Goal: Task Accomplishment & Management: Complete application form

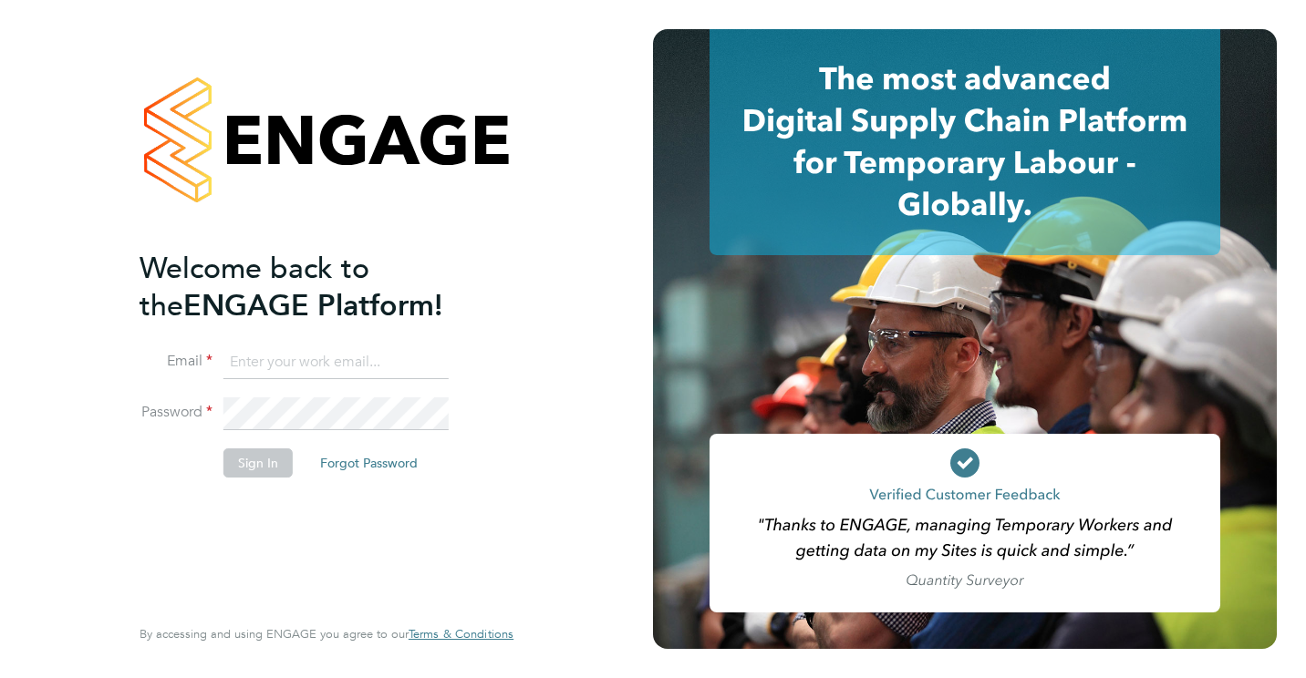
type input "[PERSON_NAME][EMAIL_ADDRESS][PERSON_NAME][DOMAIN_NAME]"
drag, startPoint x: 445, startPoint y: 460, endPoint x: 252, endPoint y: 454, distance: 193.4
click at [252, 454] on button "Sign In" at bounding box center [257, 463] width 69 height 29
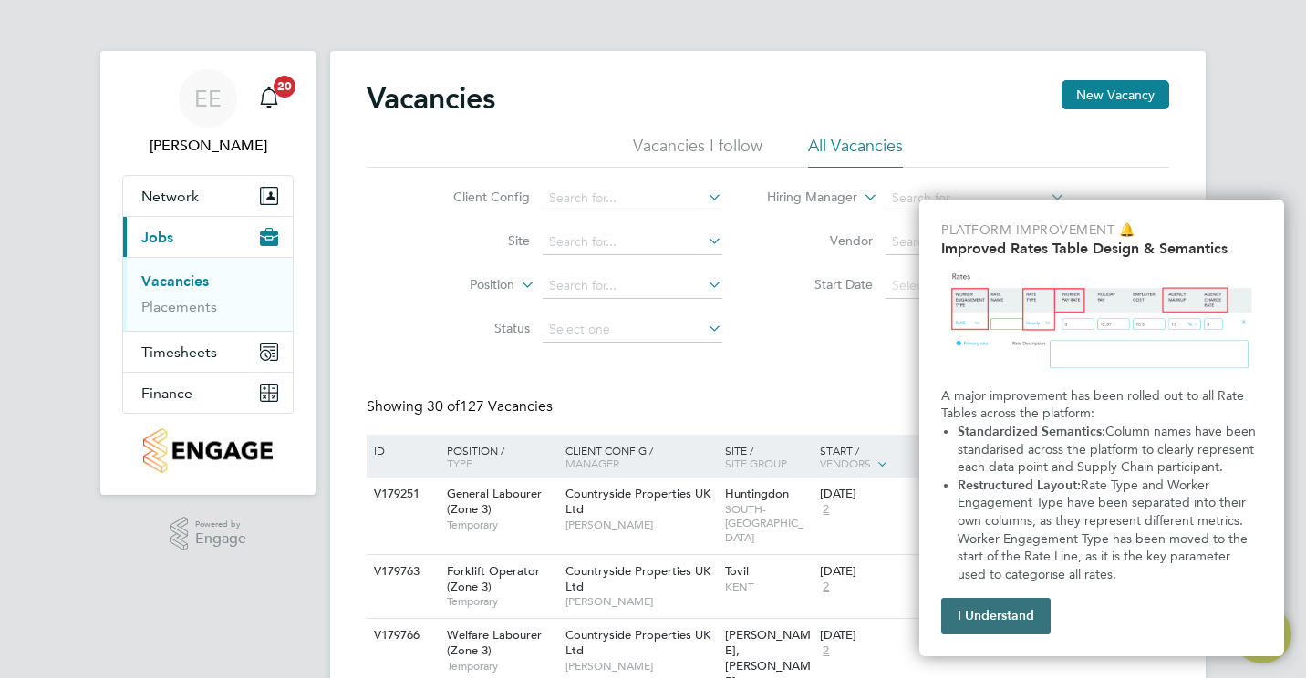
click at [988, 621] on button "I Understand" at bounding box center [995, 616] width 109 height 36
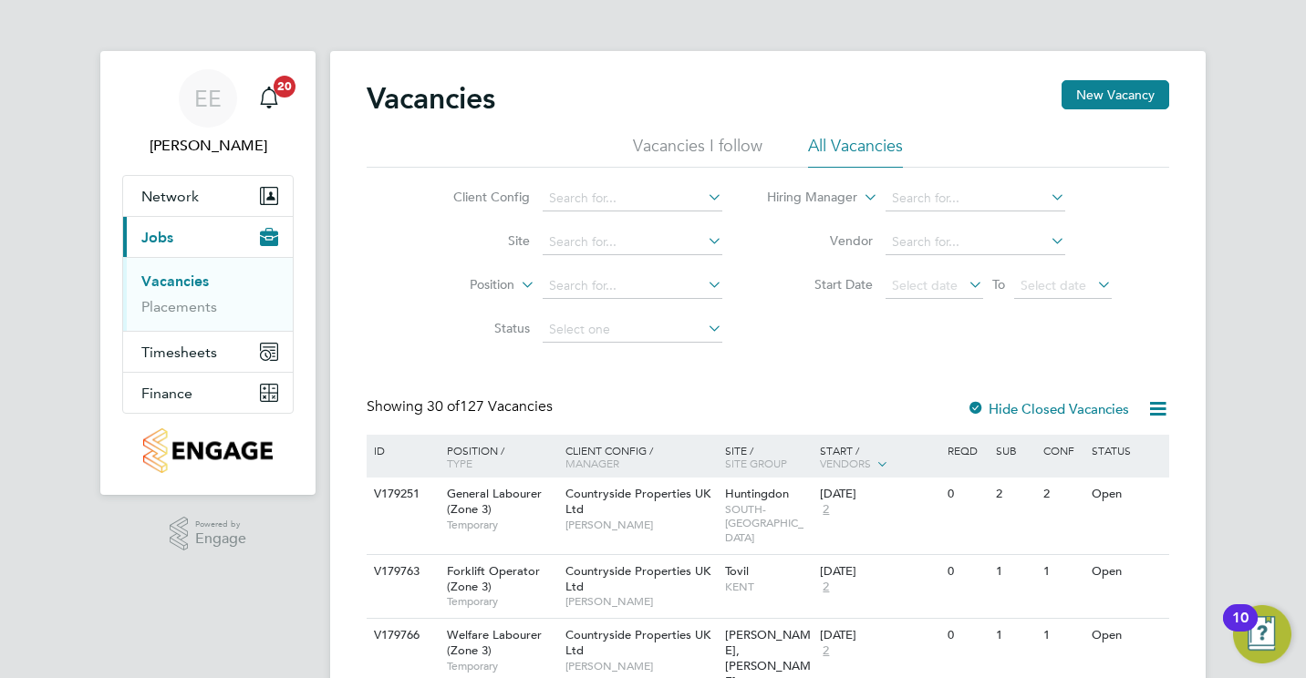
click at [704, 241] on icon at bounding box center [704, 241] width 0 height 26
click at [584, 276] on li "Sphinx Drive" at bounding box center [631, 267] width 181 height 25
type input "Sphinx Drive"
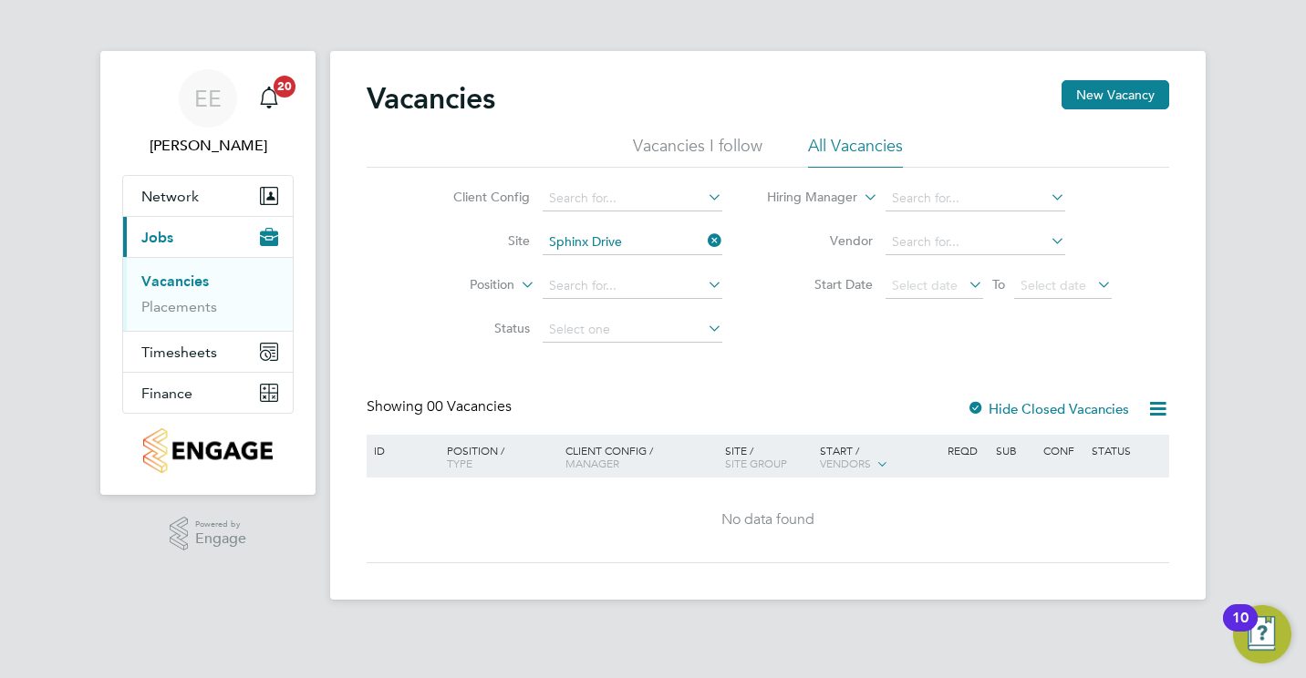
click at [982, 402] on div at bounding box center [976, 410] width 18 height 18
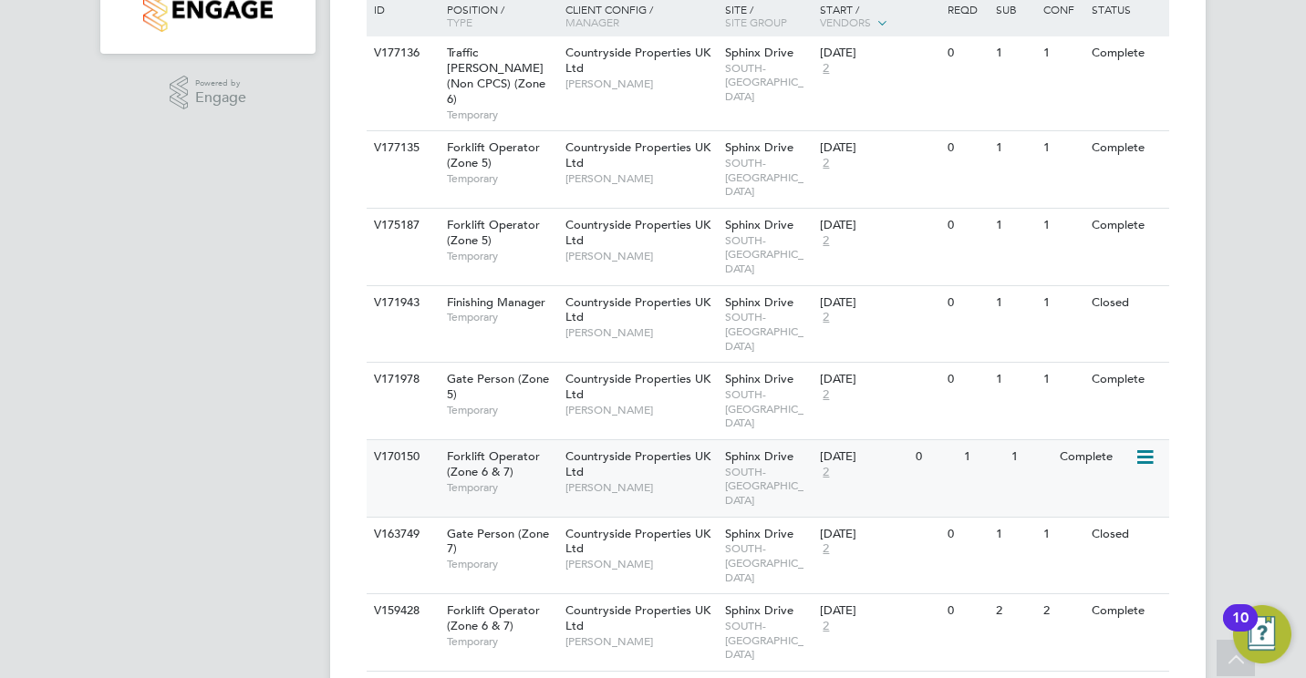
scroll to position [547, 0]
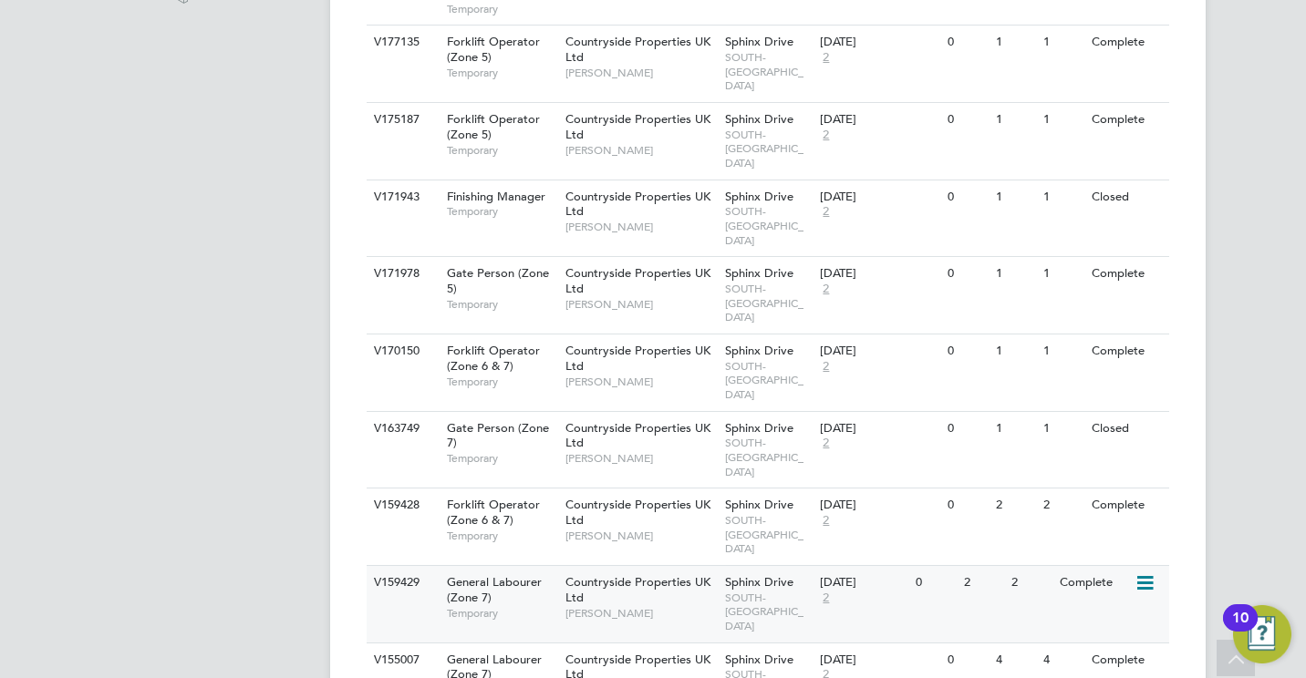
click at [493, 606] on span "Temporary" at bounding box center [501, 613] width 109 height 15
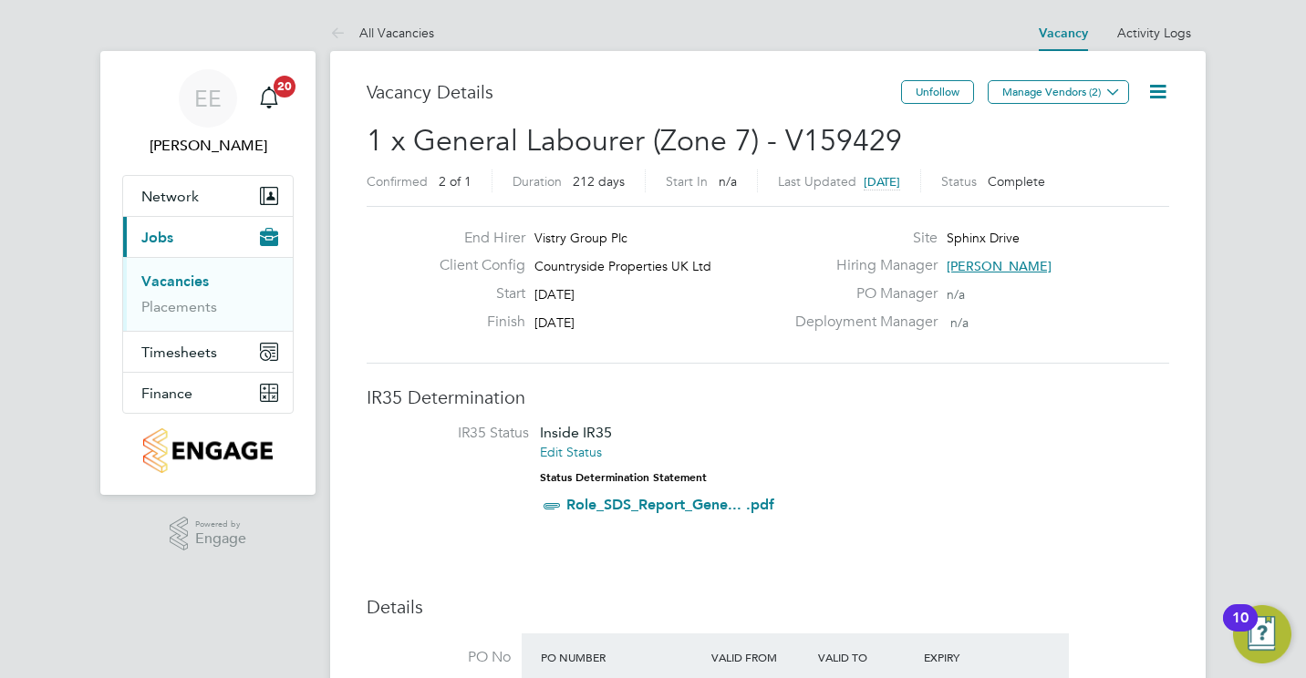
click at [1166, 91] on icon at bounding box center [1157, 91] width 23 height 23
click at [1143, 156] on li "Update Status" at bounding box center [1113, 161] width 106 height 26
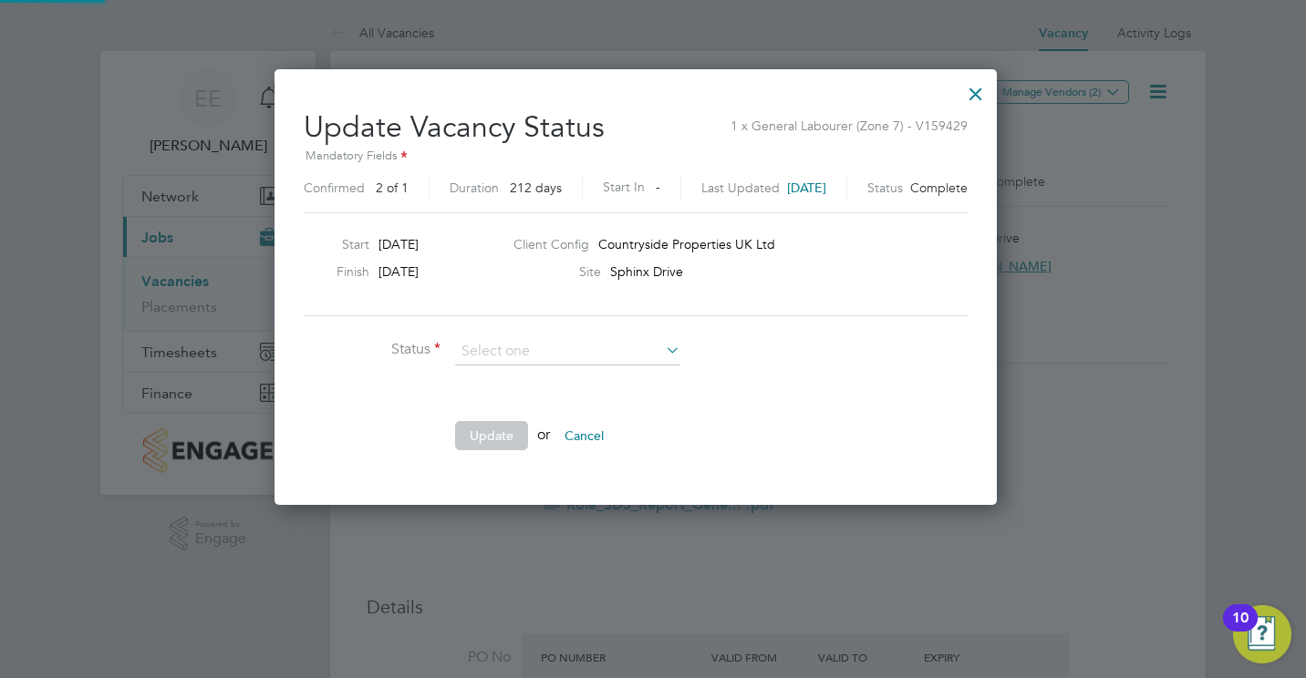
scroll to position [435, 756]
click at [535, 377] on li "Open" at bounding box center [567, 376] width 227 height 24
type input "Open"
click at [481, 421] on button "Update" at bounding box center [491, 435] width 73 height 29
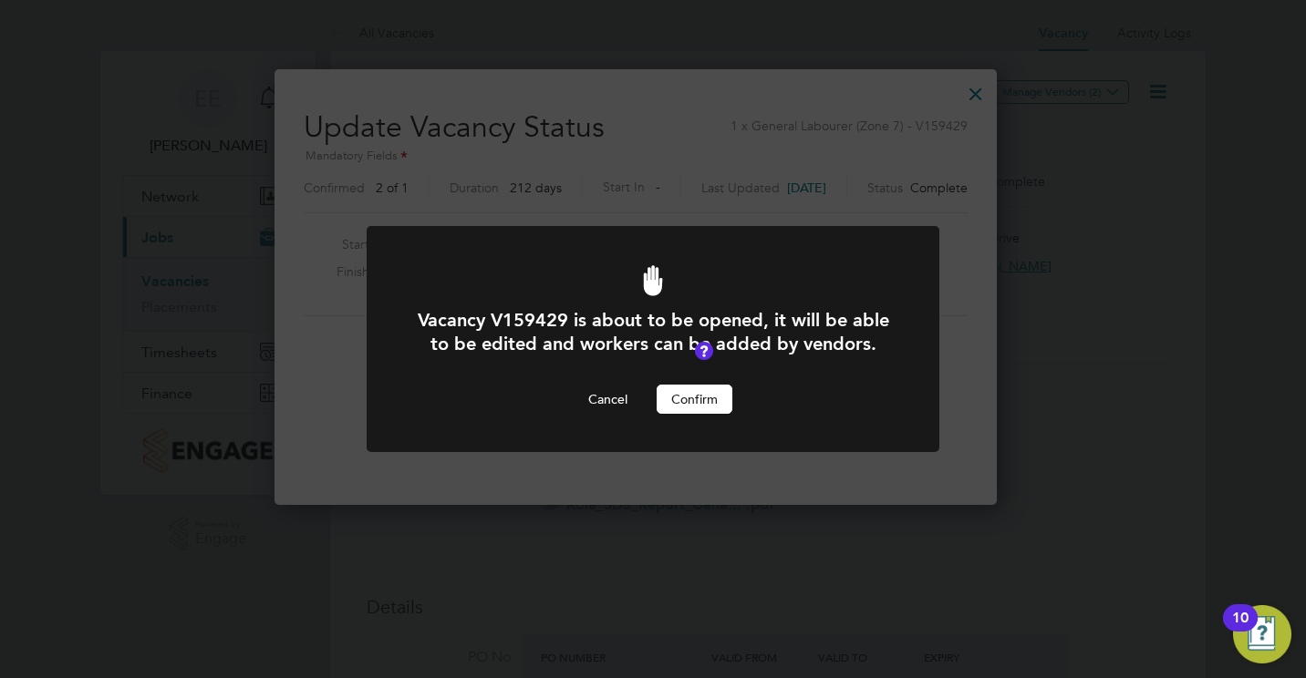
click at [683, 408] on button "Confirm" at bounding box center [695, 399] width 76 height 29
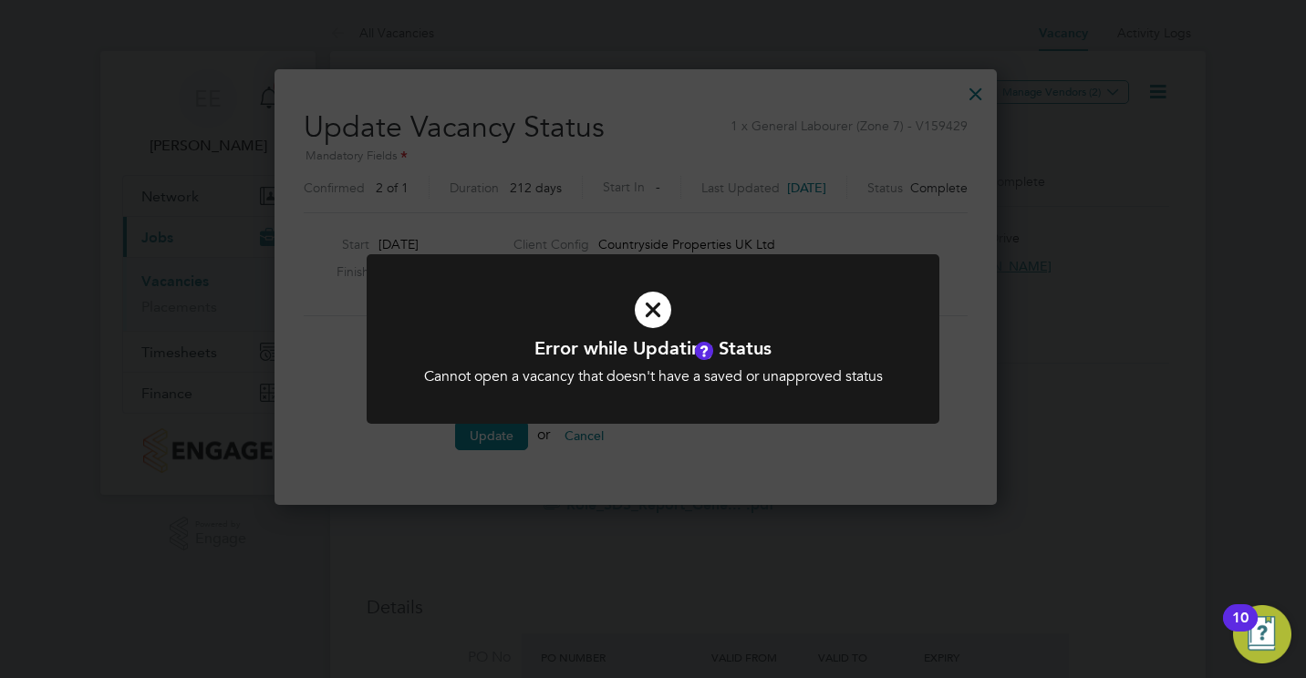
click at [692, 368] on div "Cannot open a vacancy that doesn't have a saved or unapproved status" at bounding box center [653, 376] width 474 height 19
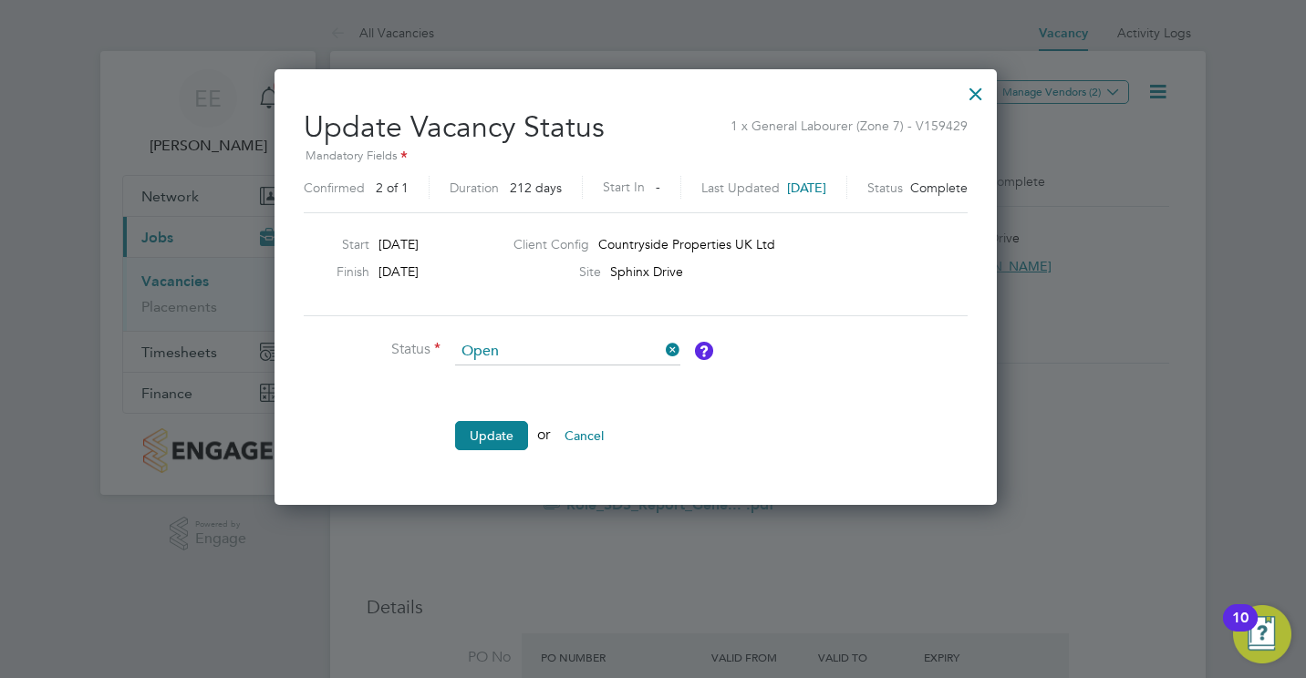
click at [992, 89] on div at bounding box center [975, 89] width 33 height 33
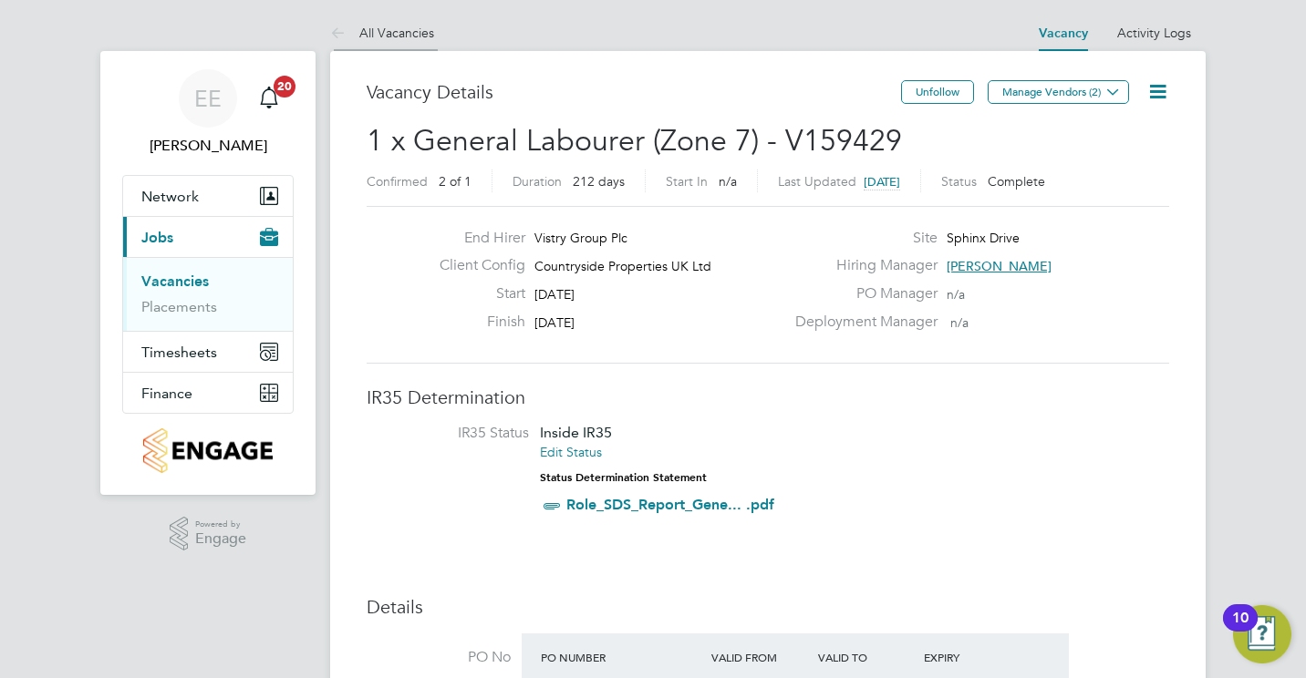
click at [364, 29] on link "All Vacancies" at bounding box center [382, 33] width 104 height 16
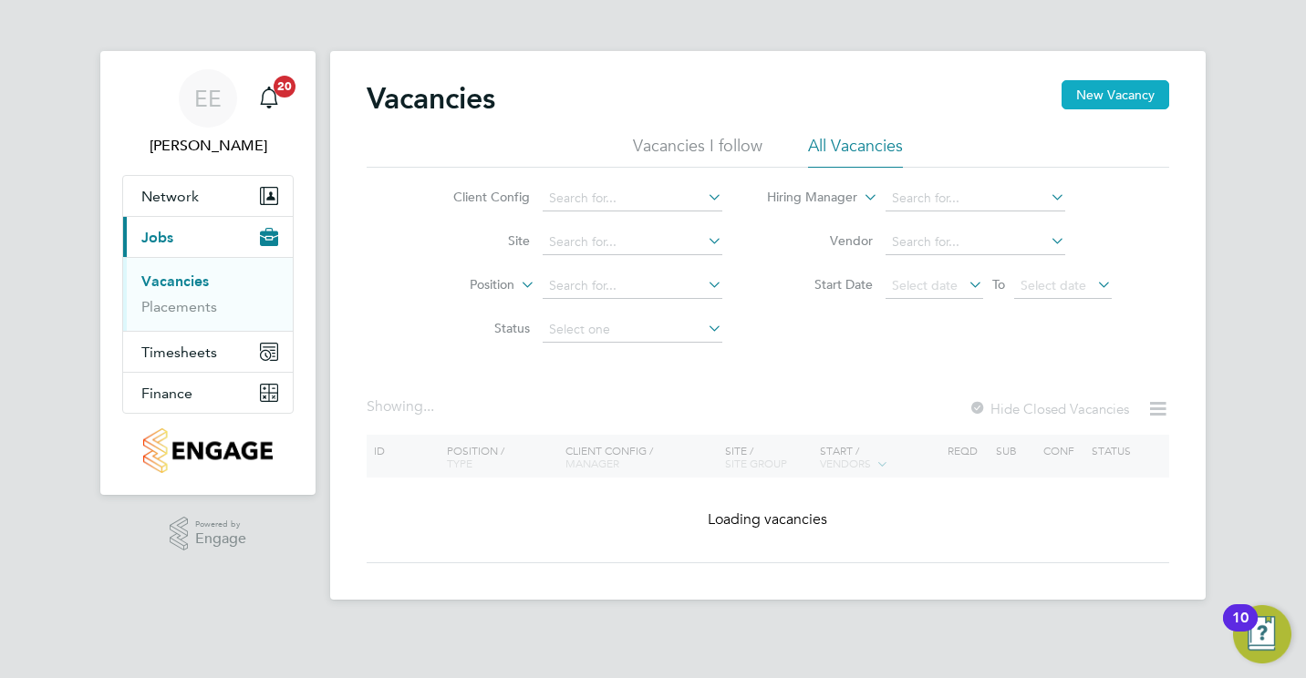
click at [1106, 93] on button "New Vacancy" at bounding box center [1115, 94] width 108 height 29
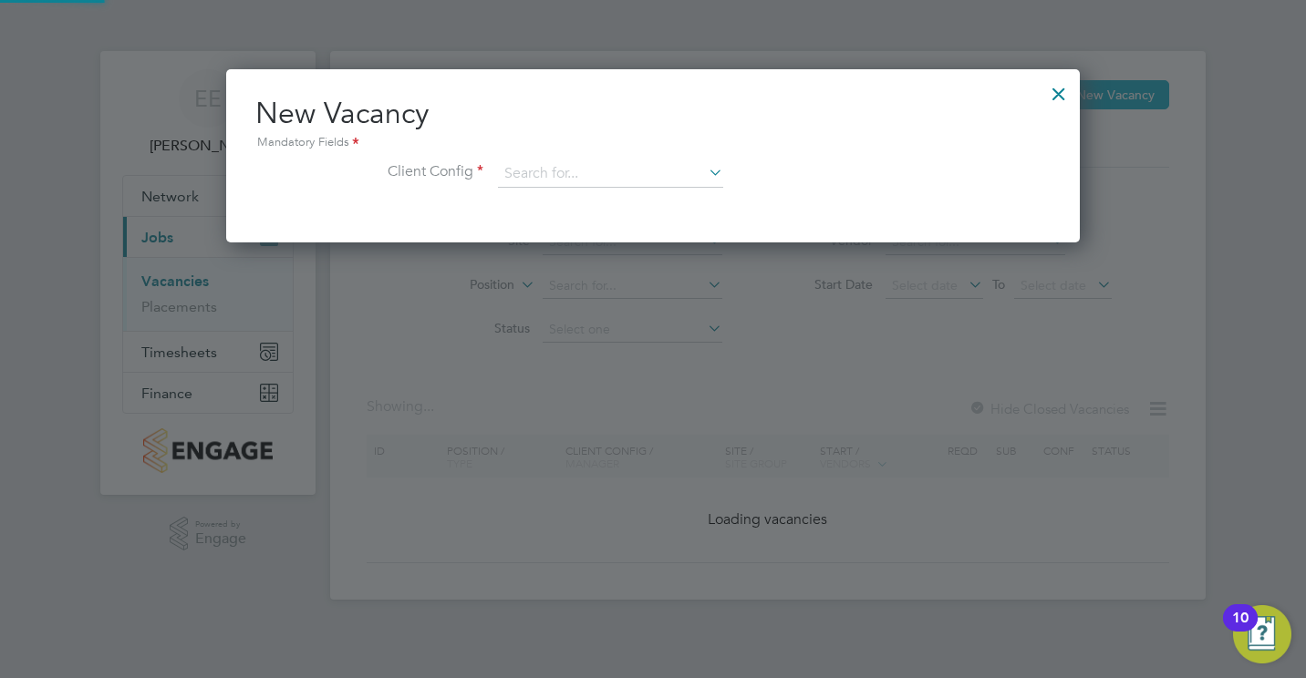
scroll to position [173, 854]
click at [668, 168] on input at bounding box center [610, 173] width 225 height 27
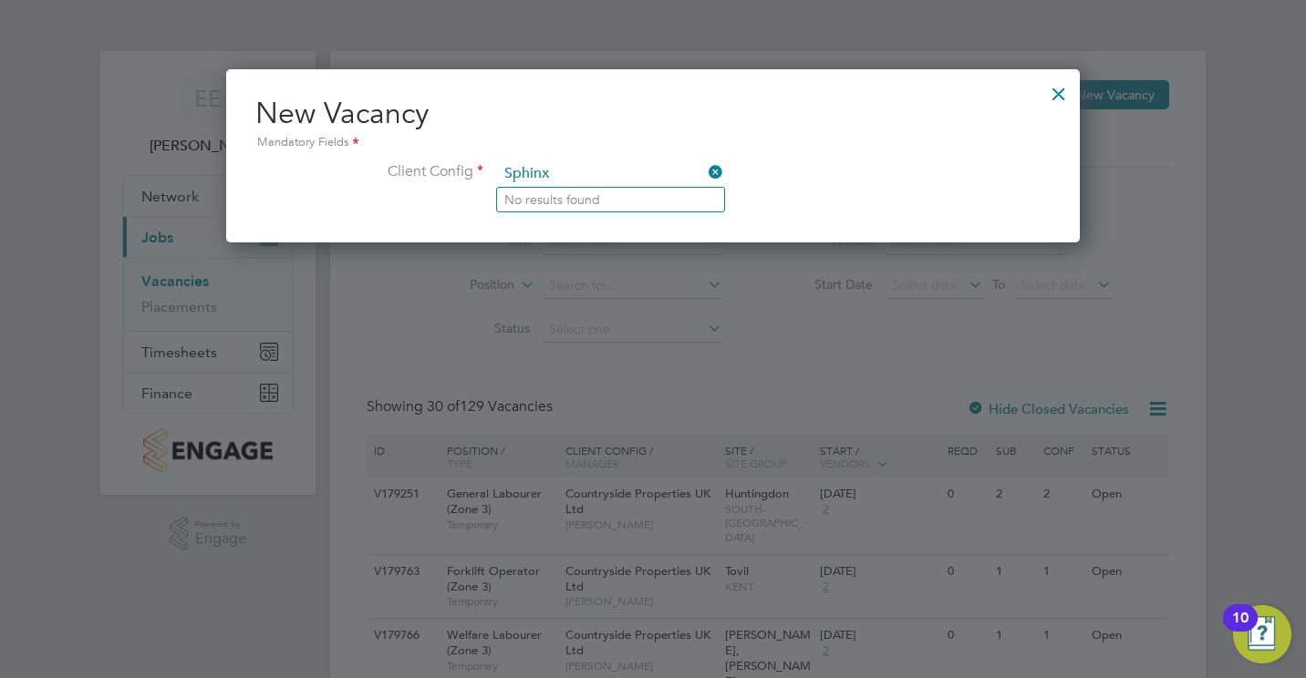
click at [553, 185] on input "Sphinx" at bounding box center [610, 173] width 225 height 27
click at [571, 178] on input "Sphinx" at bounding box center [610, 173] width 225 height 27
click at [552, 163] on input "Sph" at bounding box center [610, 173] width 225 height 27
type input "Sph"
click at [1065, 86] on div at bounding box center [1058, 89] width 33 height 33
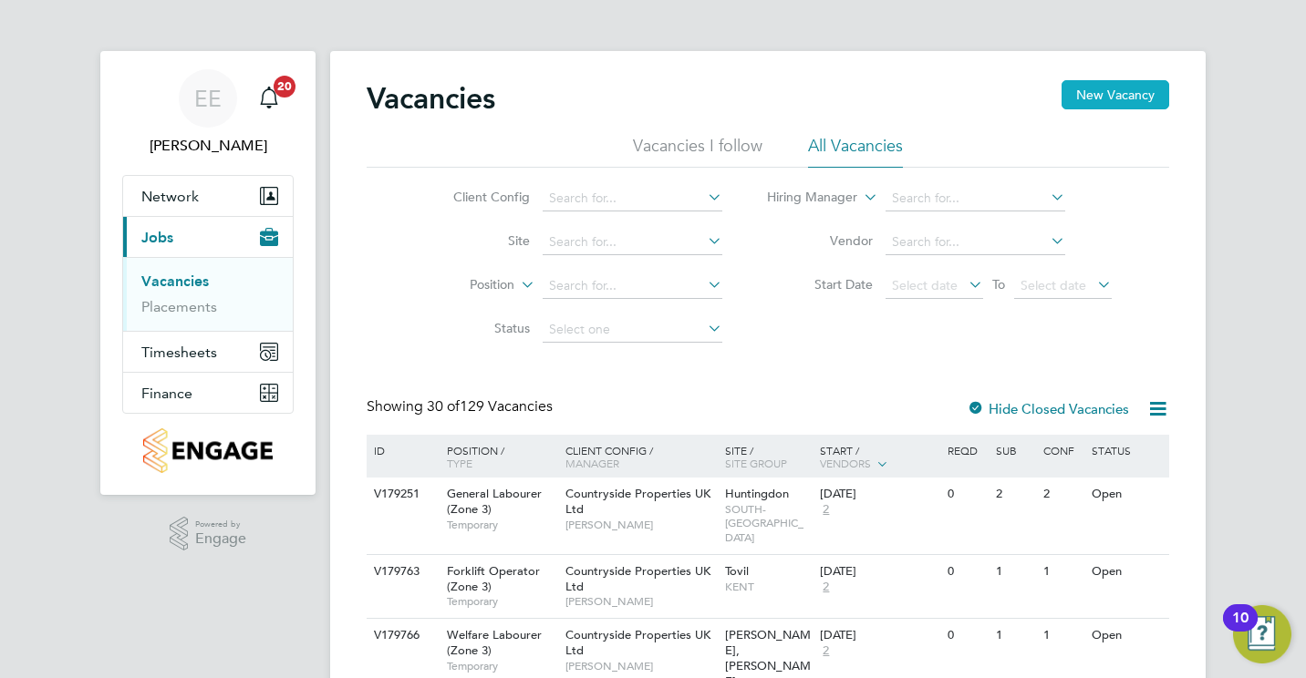
click at [1098, 89] on button "New Vacancy" at bounding box center [1115, 94] width 108 height 29
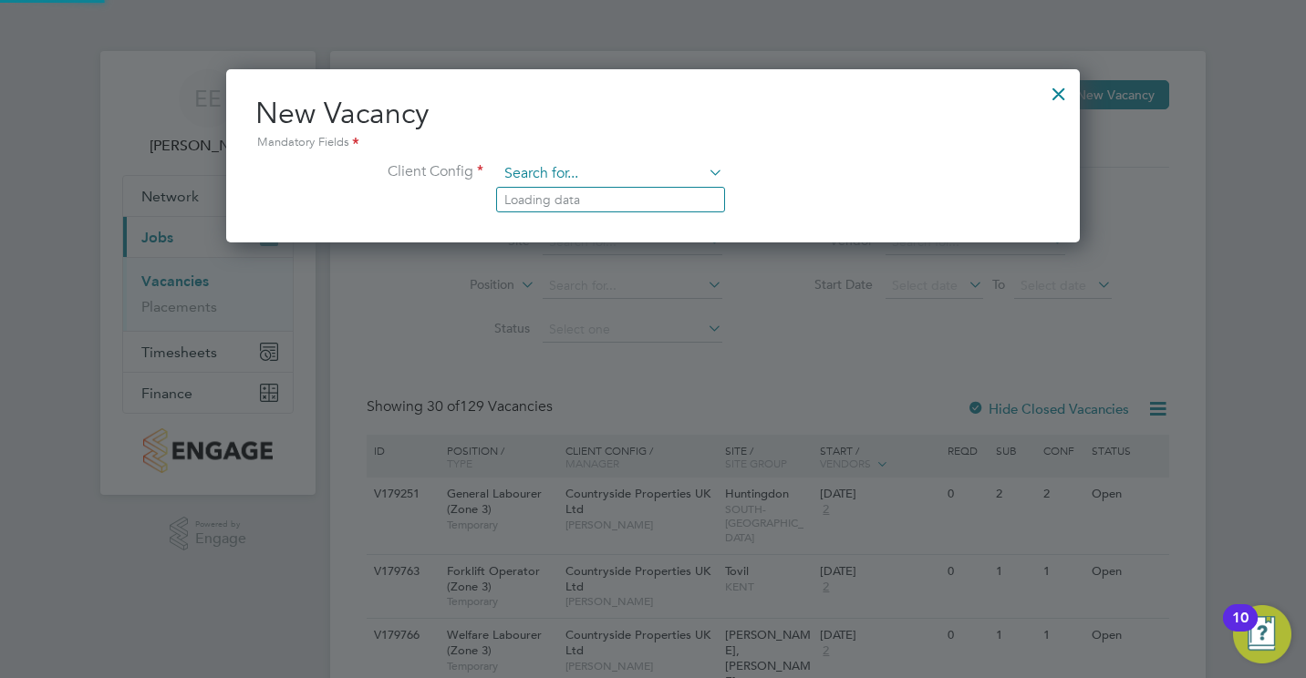
click at [631, 185] on input at bounding box center [610, 173] width 225 height 27
click at [574, 399] on li "Countryside Properties UK Ltd" at bounding box center [730, 398] width 467 height 25
type input "Countryside Properties UK Ltd"
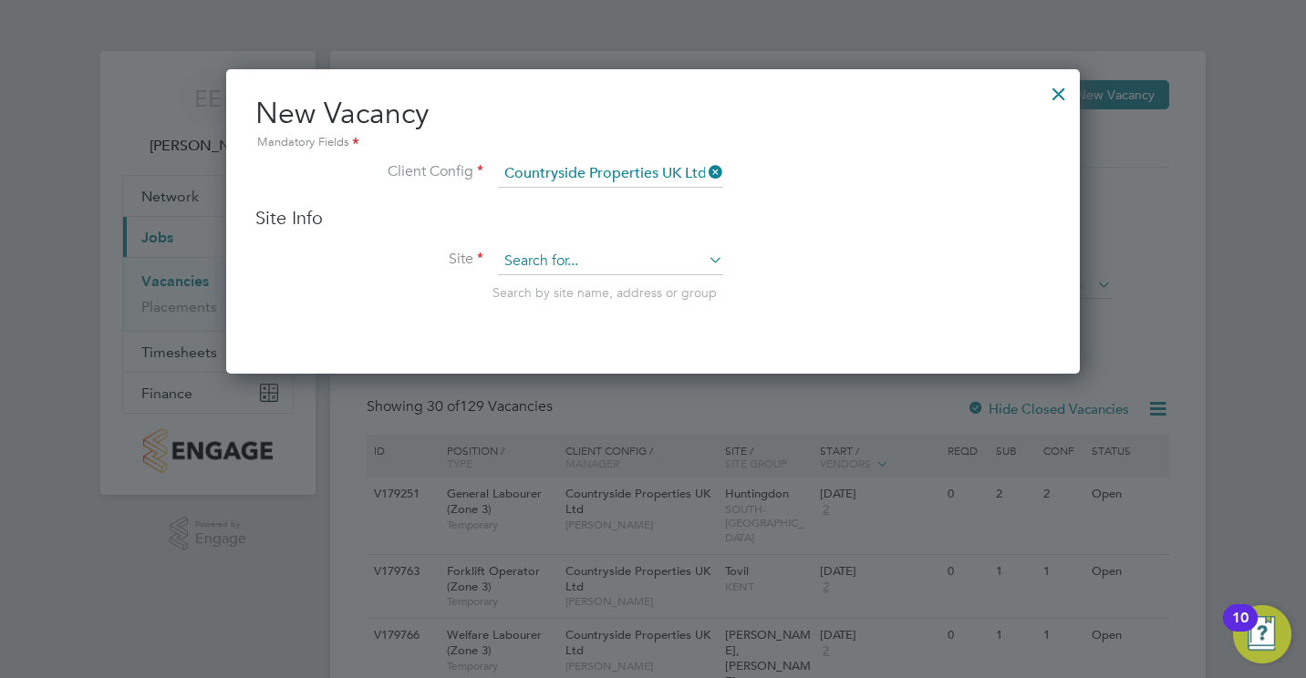
click at [559, 256] on input at bounding box center [610, 261] width 225 height 27
click at [525, 286] on b "Sphin" at bounding box center [521, 288] width 34 height 16
type input "Sphinx Drive"
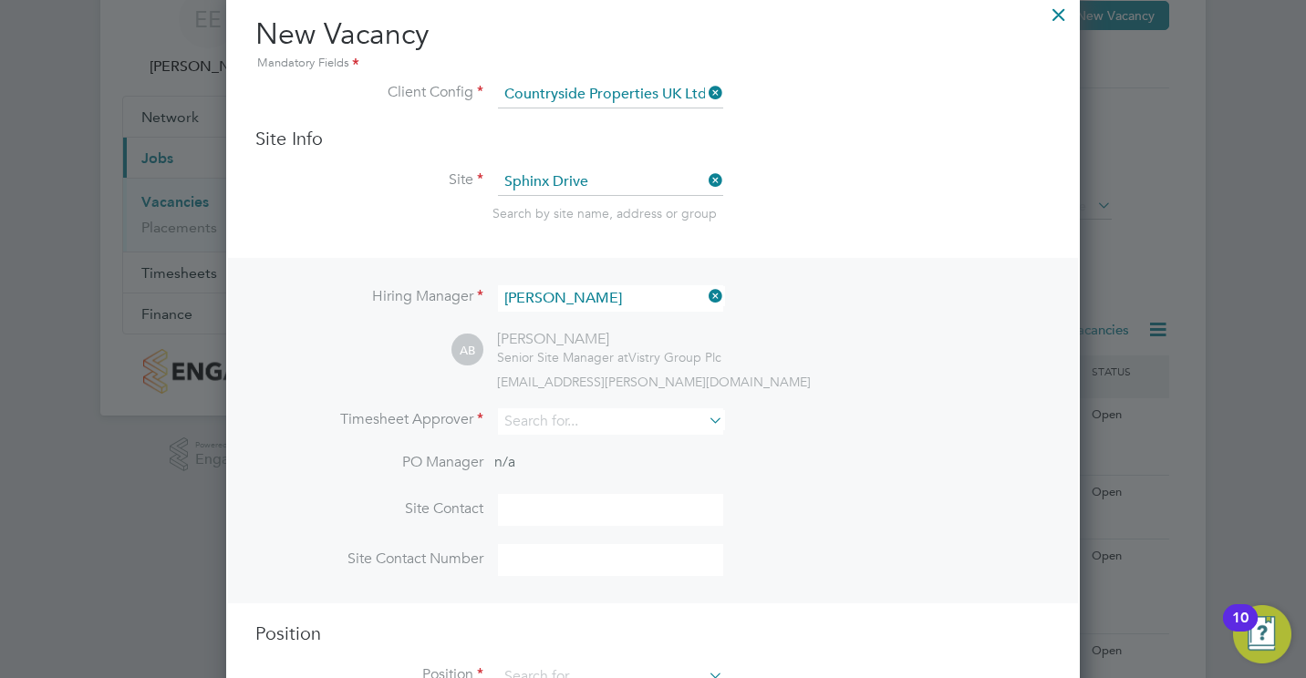
scroll to position [182, 0]
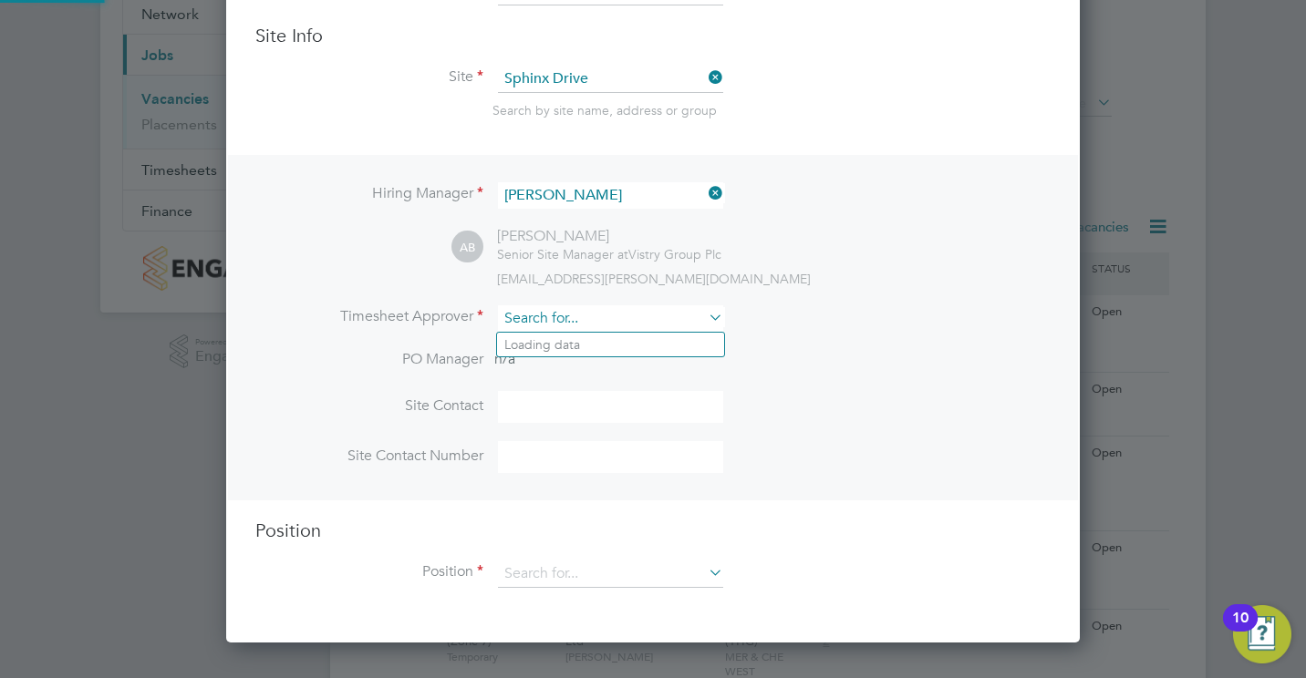
click at [584, 320] on input at bounding box center [610, 318] width 225 height 26
type input "E"
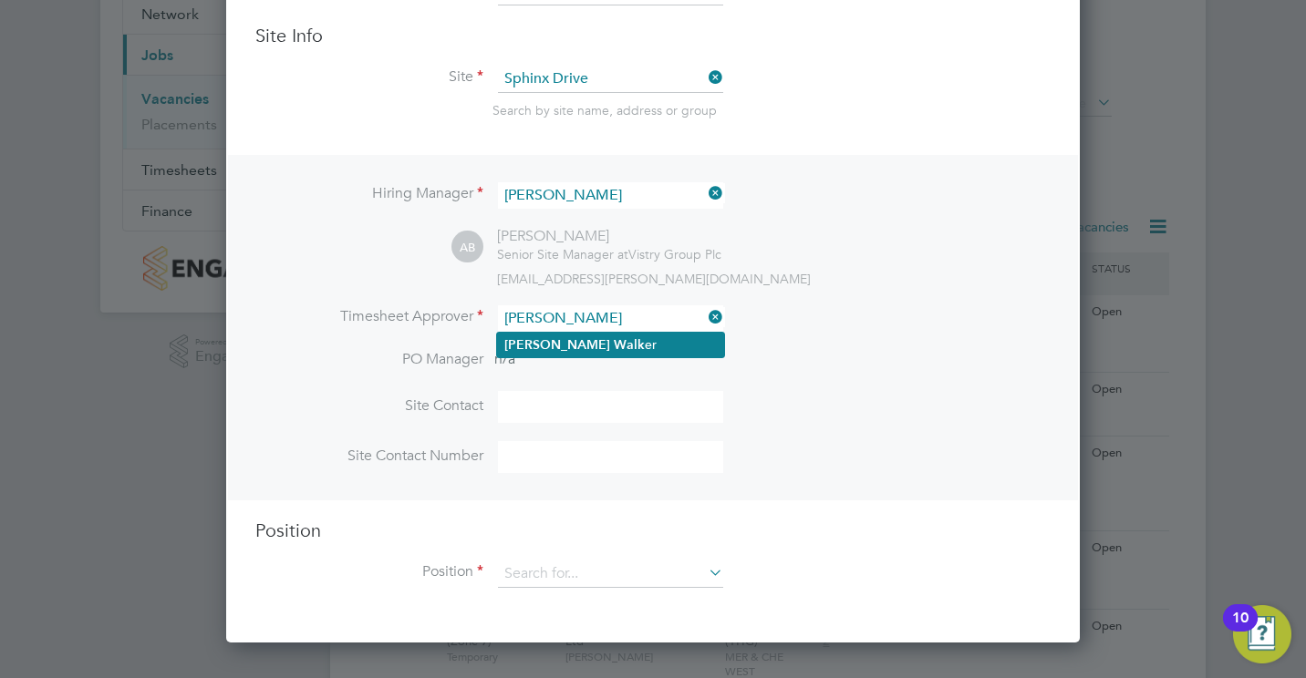
click at [614, 350] on b "Walk" at bounding box center [629, 345] width 31 height 16
type input "Ryan Walker"
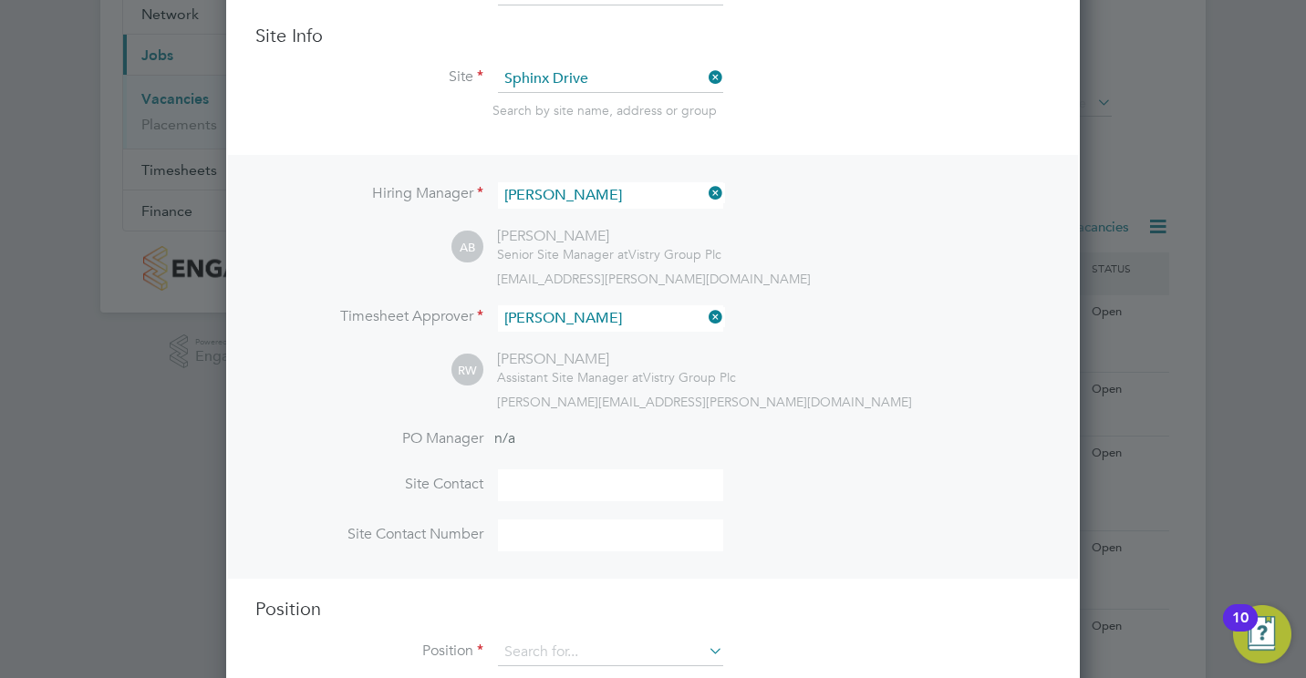
scroll to position [837, 854]
click at [692, 485] on input at bounding box center [610, 486] width 225 height 32
click at [358, 574] on div "Hiring Manager Andre Bonnick AB Andre Bonnick Senior Site Manager at Vistry Gro…" at bounding box center [653, 367] width 850 height 424
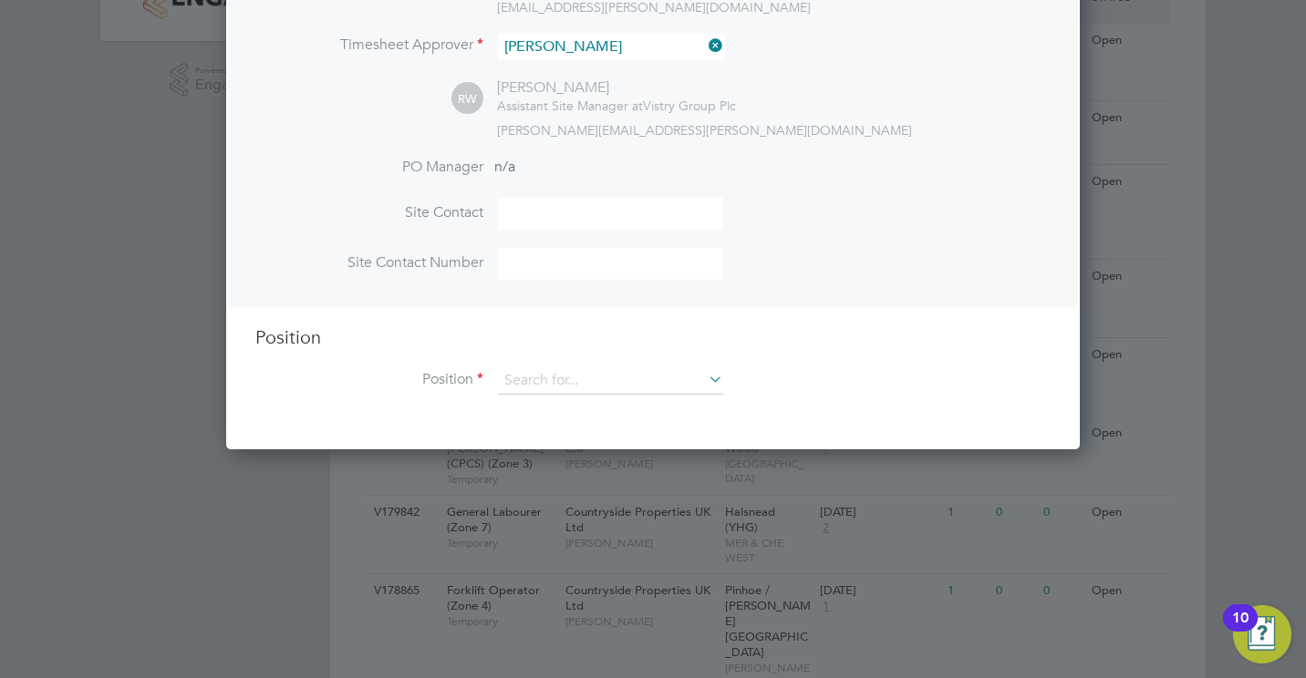
scroll to position [456, 0]
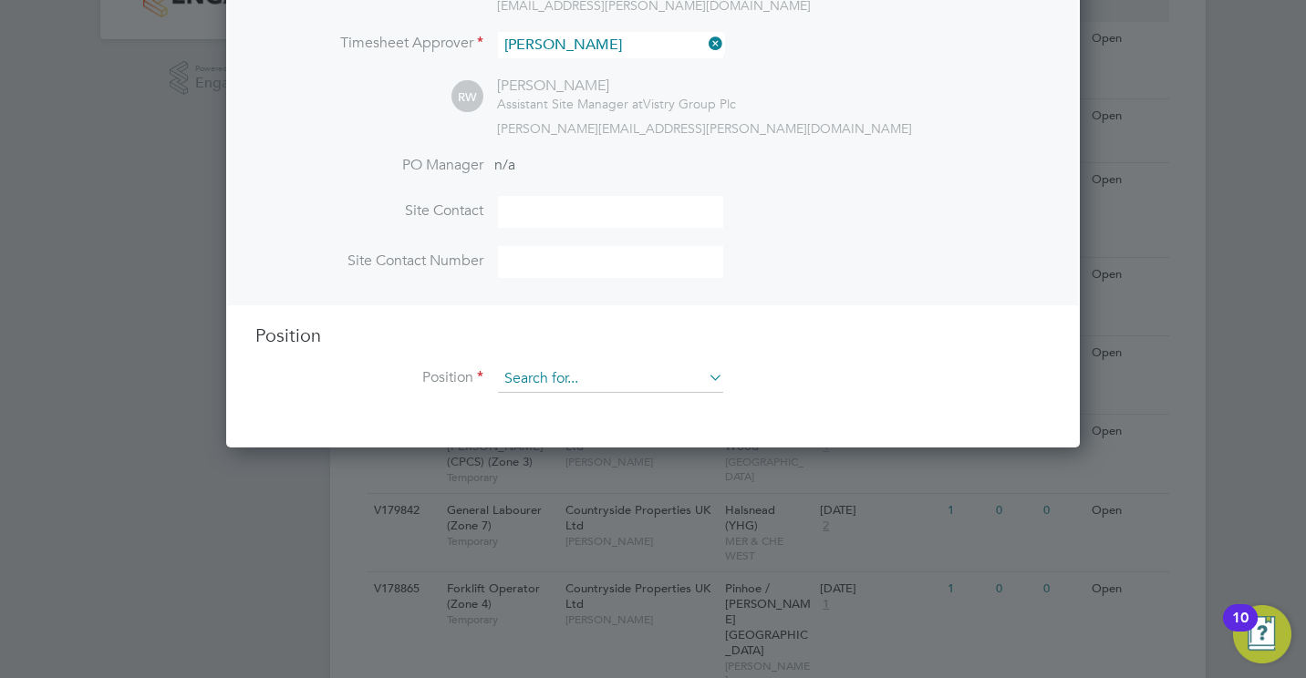
click at [520, 378] on input at bounding box center [610, 379] width 225 height 27
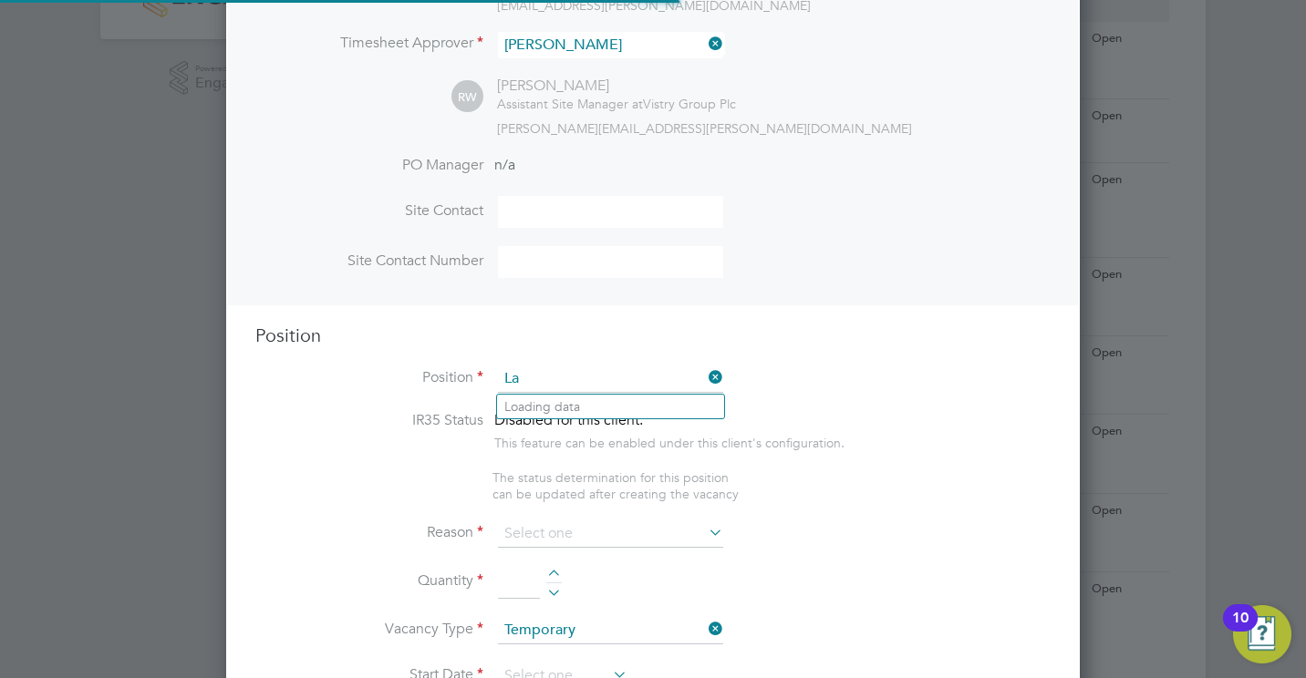
scroll to position [2621, 854]
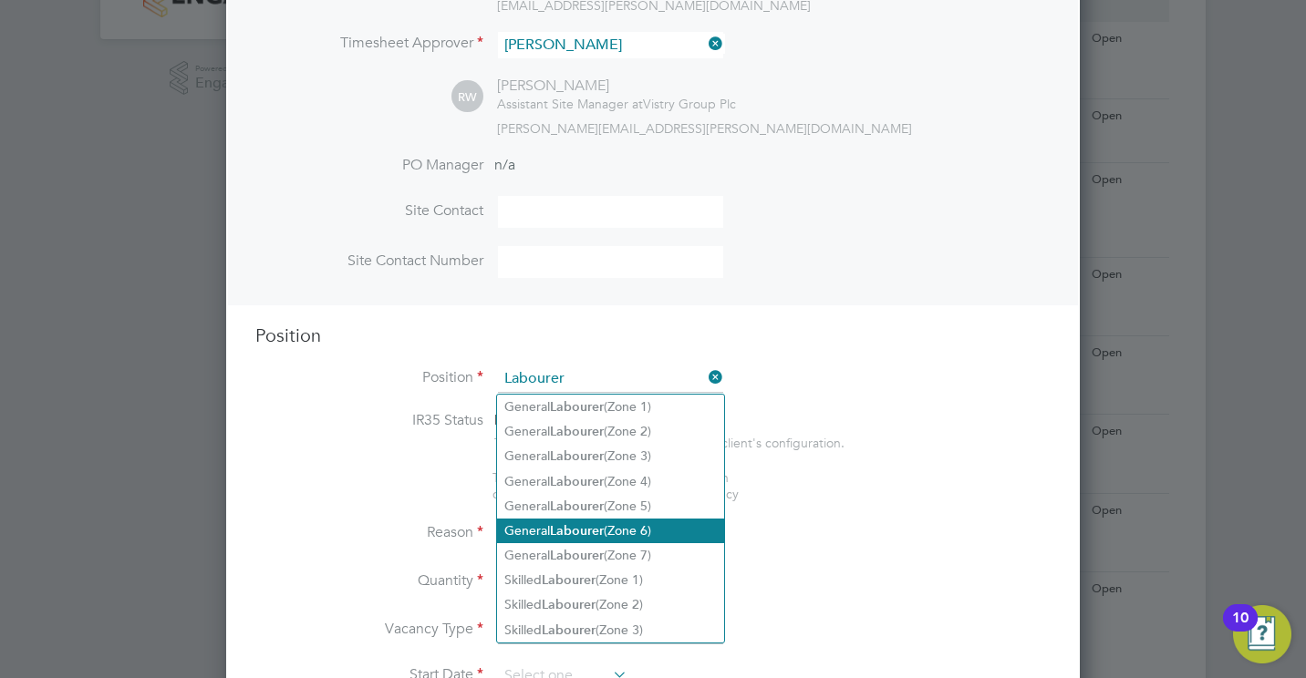
click at [646, 528] on li "General Labourer (Zone 6)" at bounding box center [610, 531] width 227 height 25
type input "General Labourer (Zone 6)"
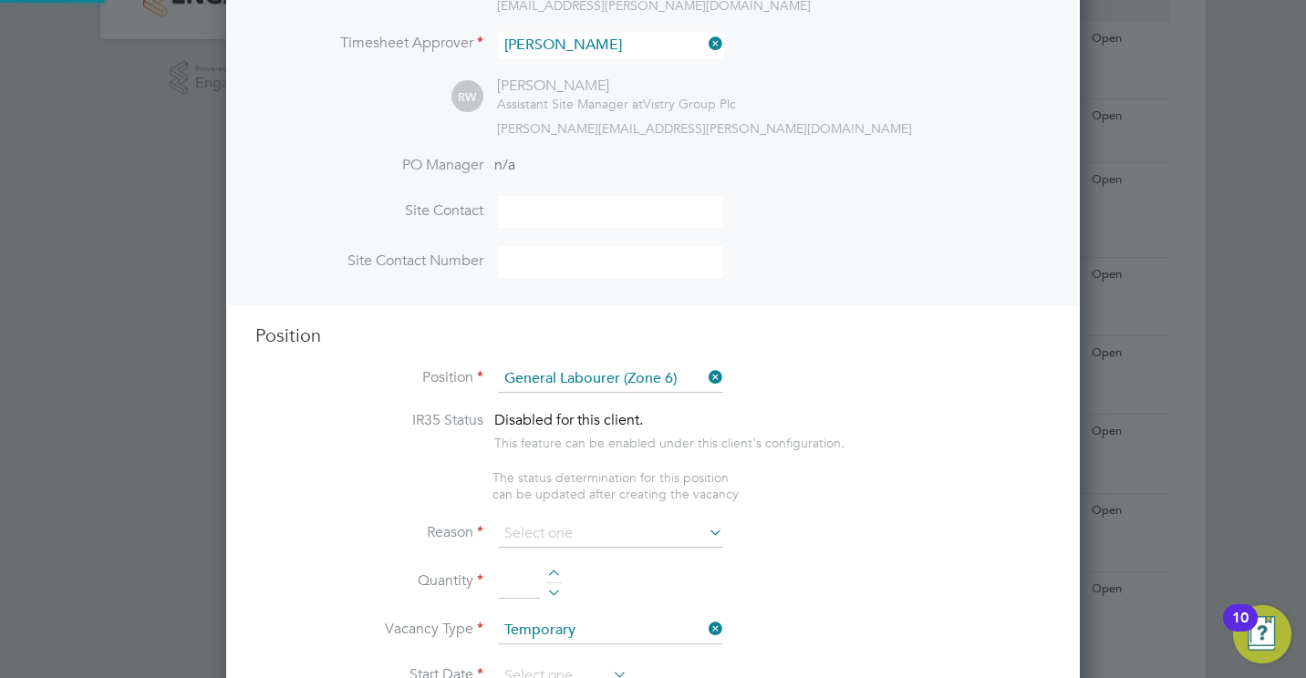
type textarea "- General labouring duties - Supporting the trades on site - Moving materials a…"
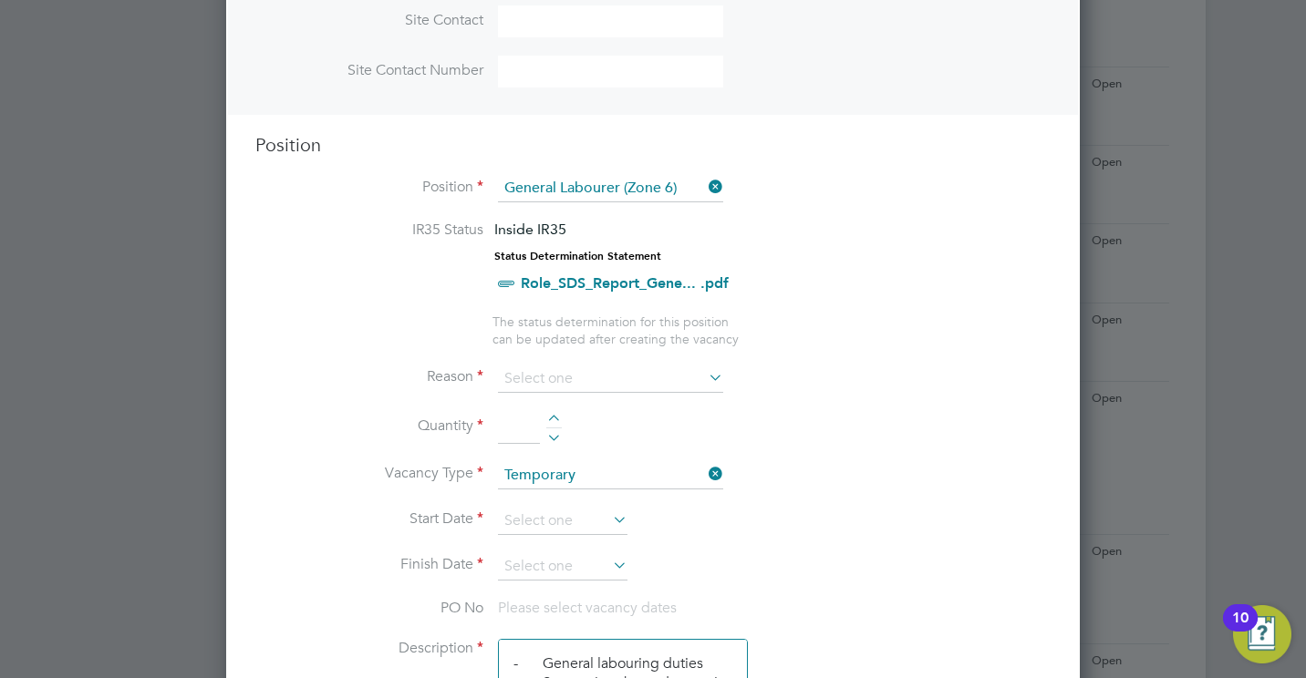
scroll to position [638, 0]
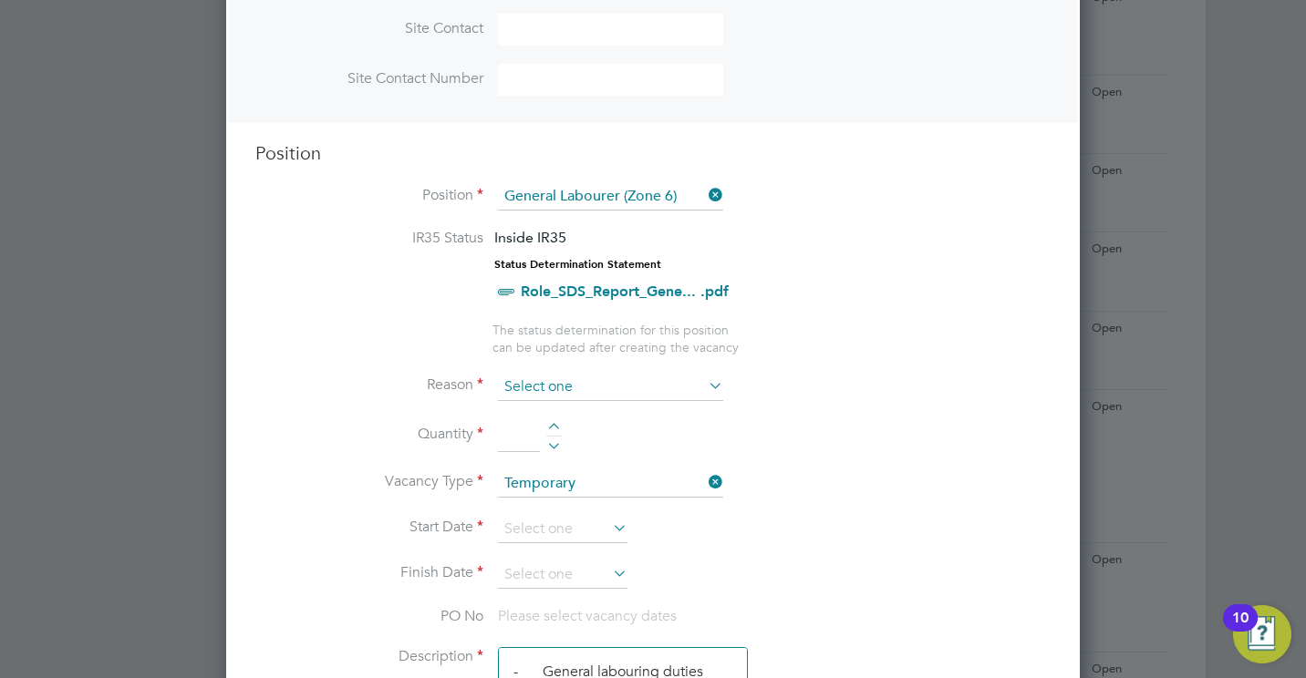
click at [514, 374] on input at bounding box center [610, 387] width 225 height 27
click at [575, 576] on li "Replacement" at bounding box center [610, 581] width 227 height 24
type input "Replacement"
click at [553, 422] on li "Quantity" at bounding box center [652, 444] width 795 height 51
click at [553, 429] on div at bounding box center [554, 429] width 16 height 13
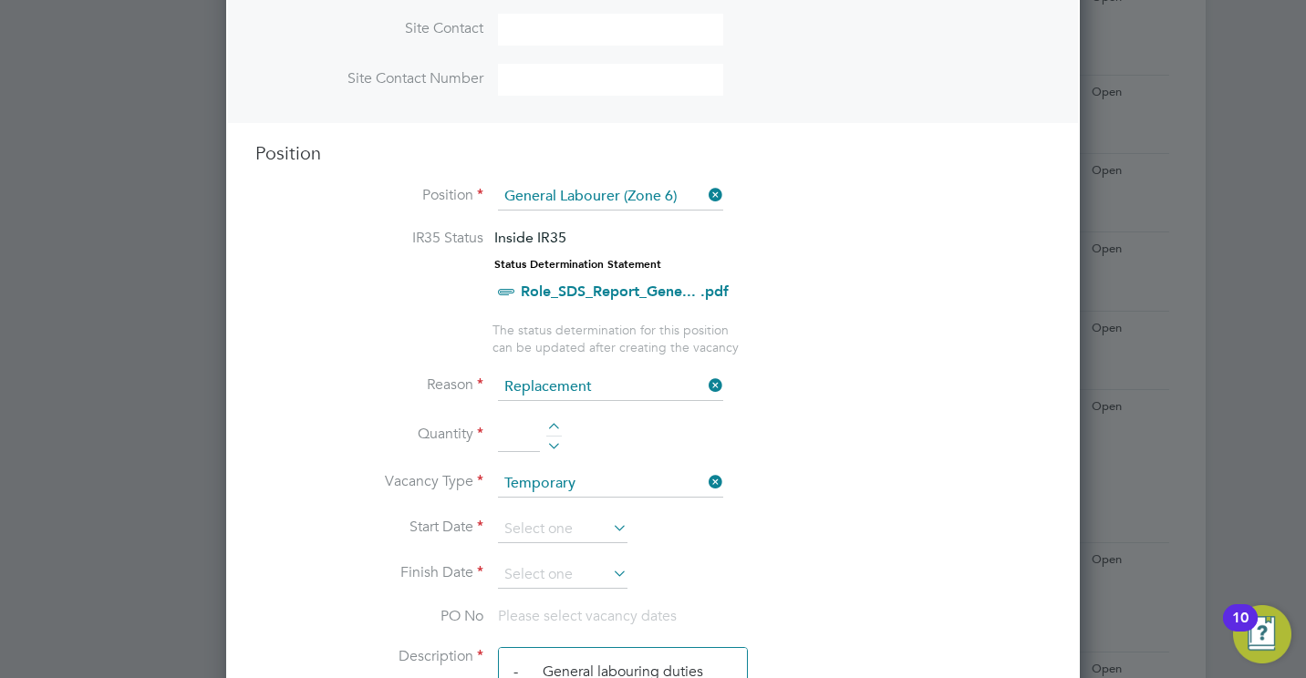
type input "1"
click at [562, 516] on input at bounding box center [562, 529] width 129 height 27
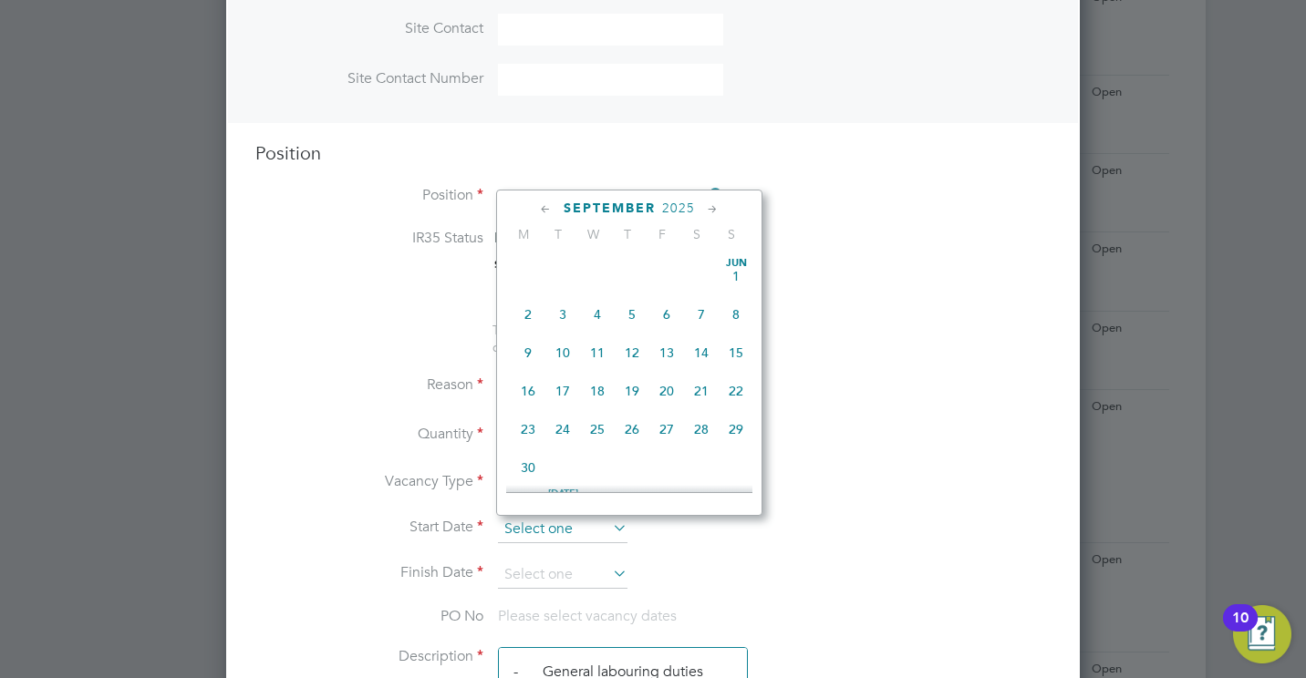
scroll to position [553, 0]
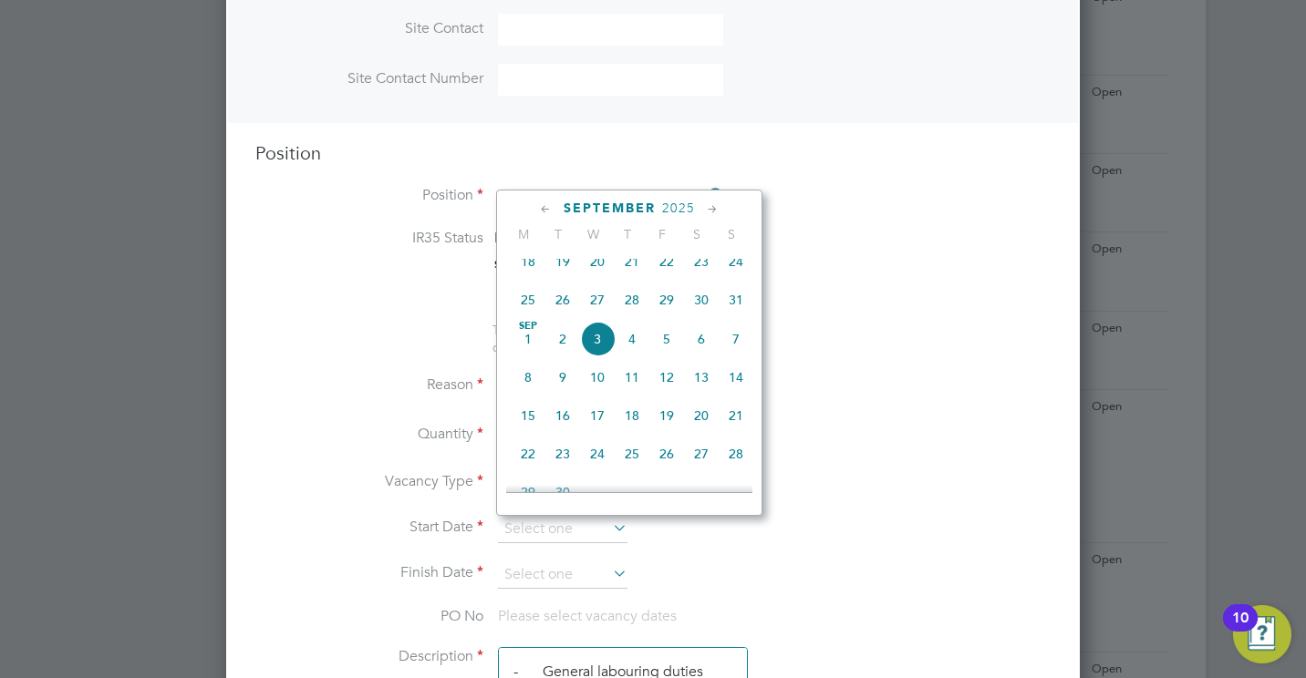
click at [532, 305] on span "25" at bounding box center [528, 300] width 35 height 35
type input "25 Aug 2025"
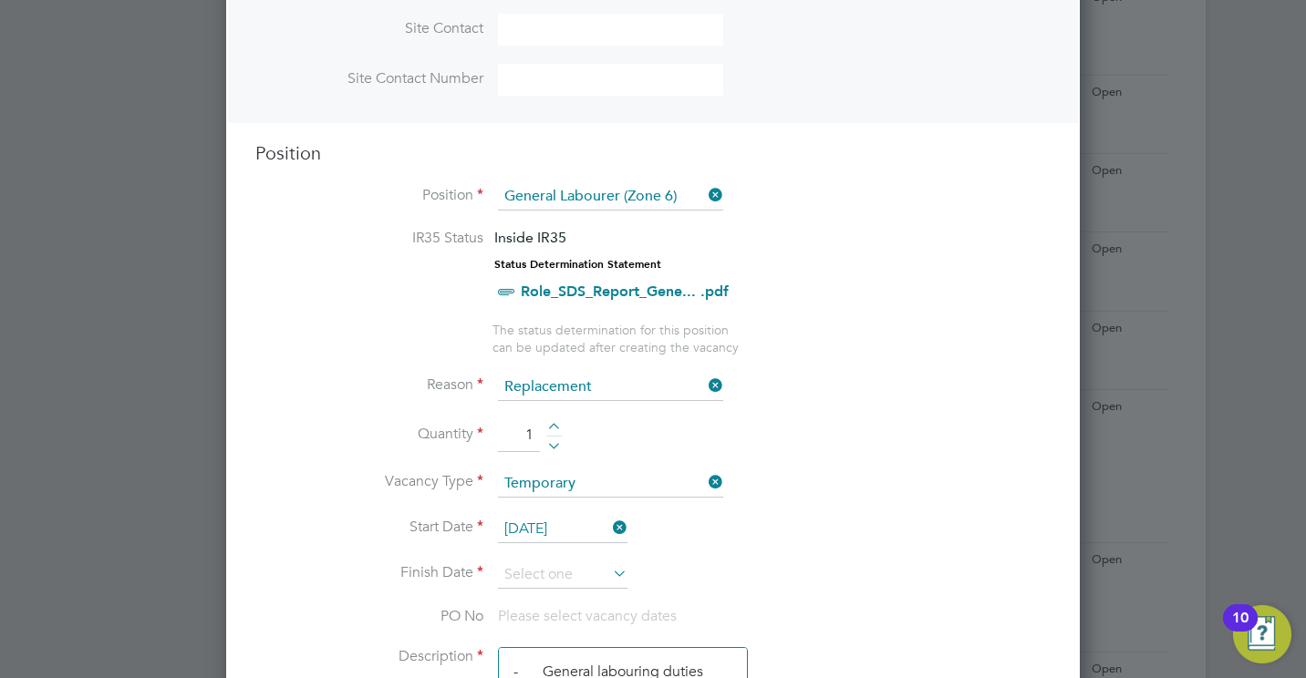
click at [609, 582] on icon at bounding box center [609, 574] width 0 height 26
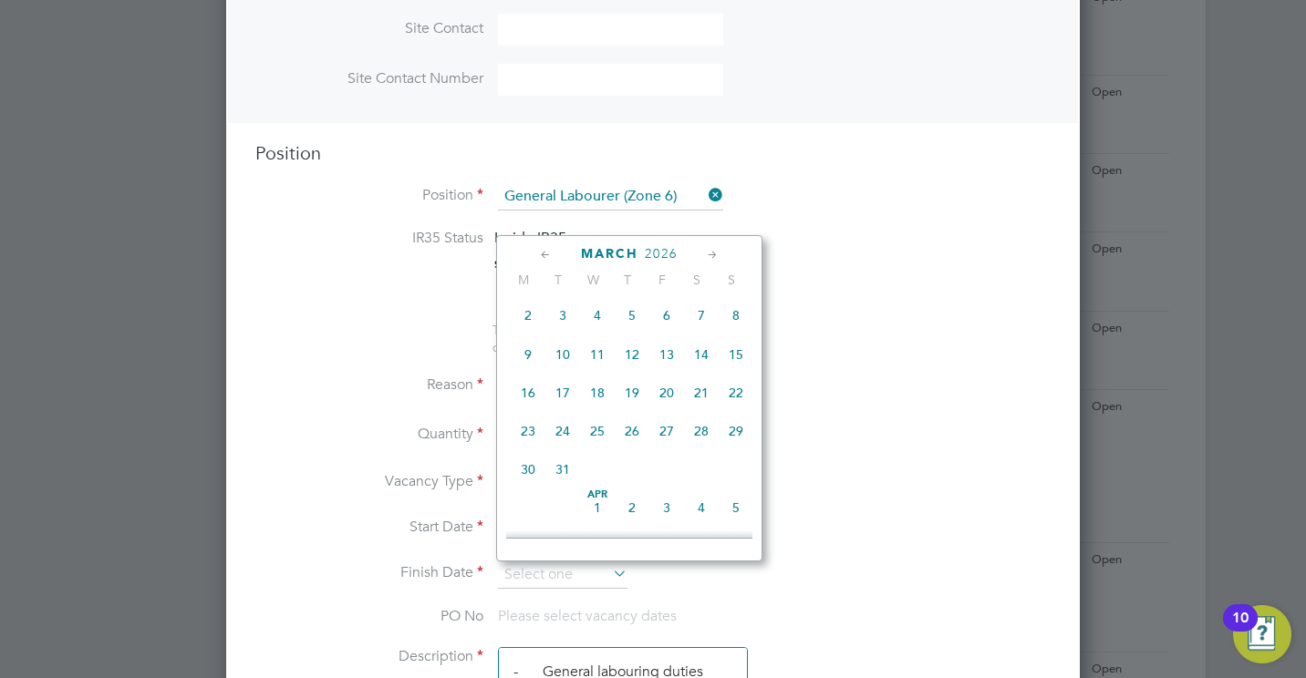
scroll to position [1905, 0]
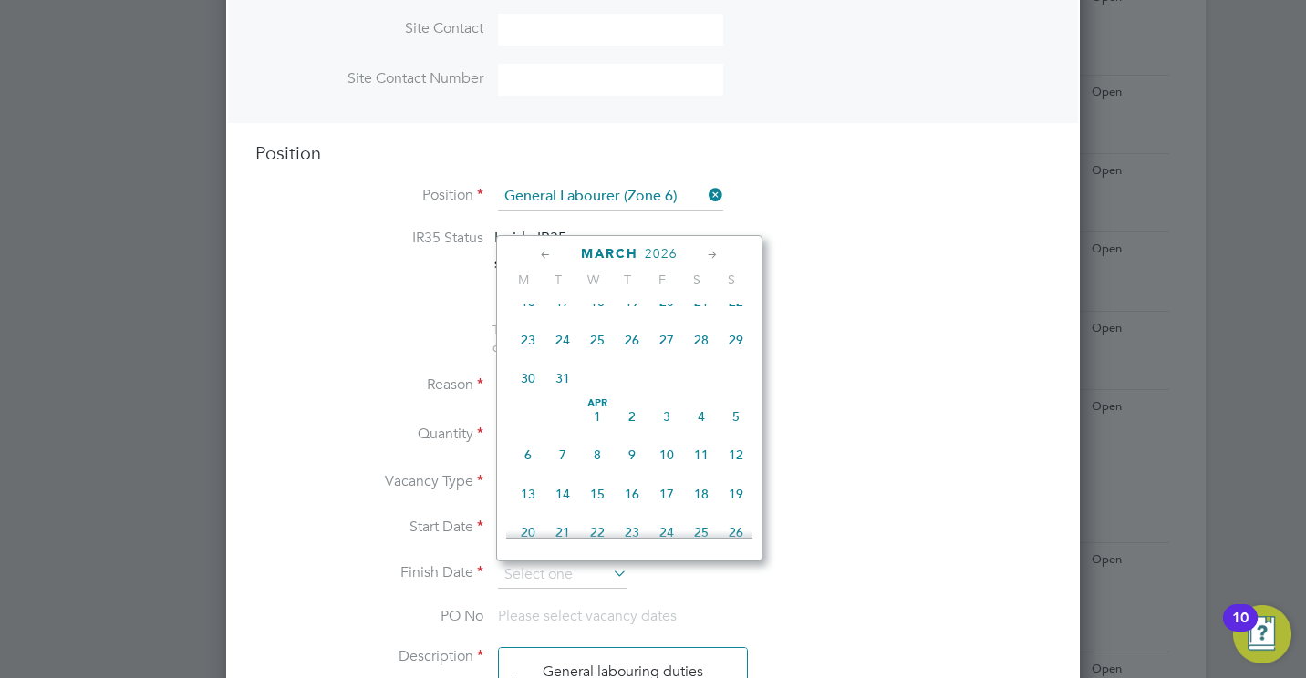
click at [667, 357] on span "27" at bounding box center [666, 340] width 35 height 35
type input "27 Mar 2026"
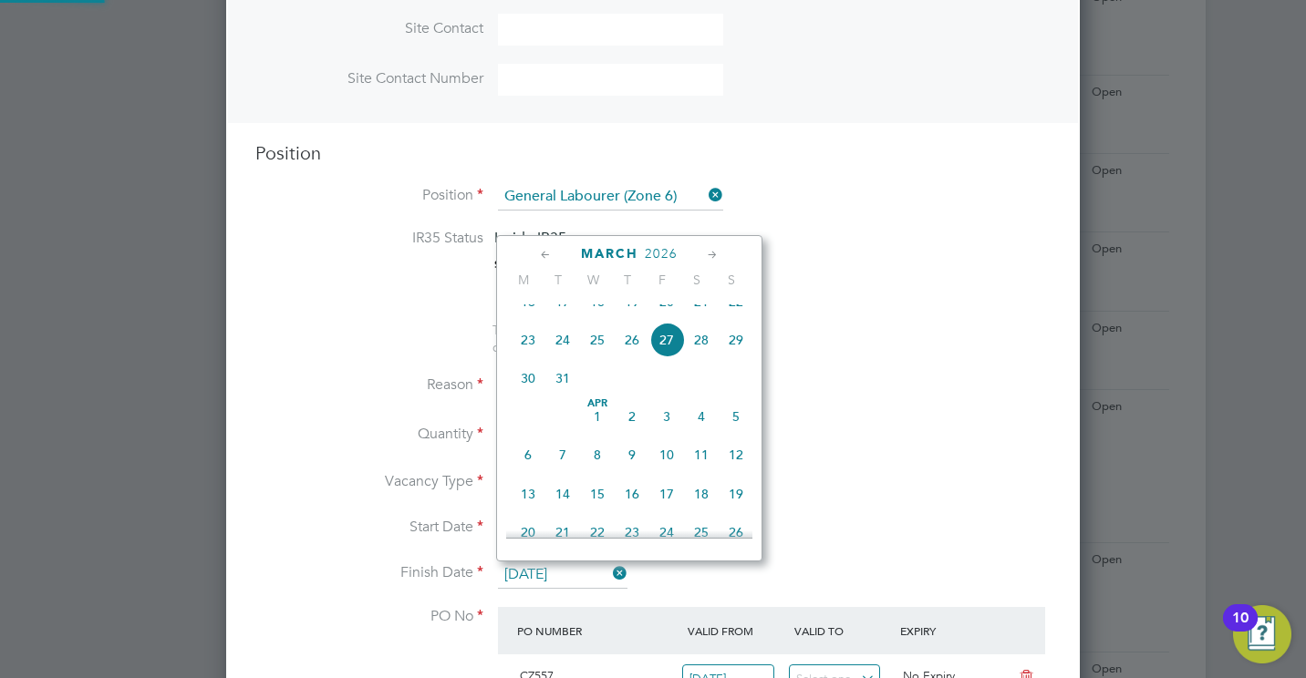
scroll to position [31, 171]
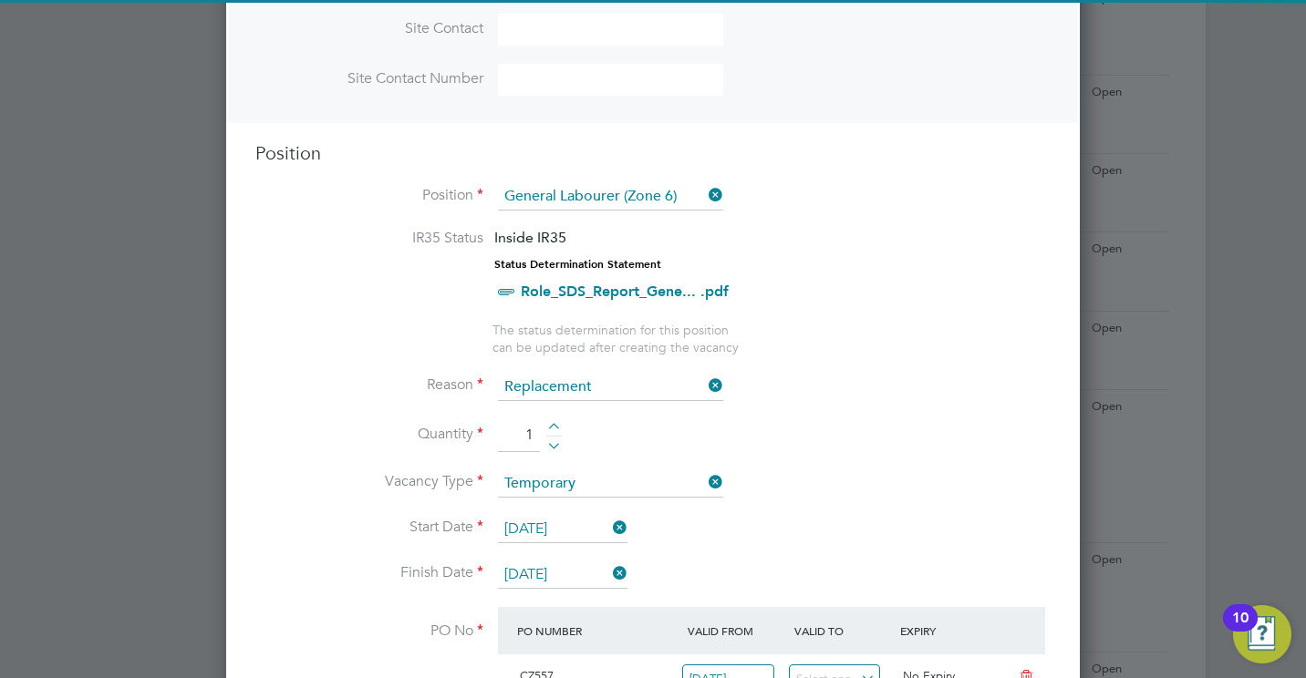
click at [748, 473] on li "Vacancy Type Temporary" at bounding box center [652, 493] width 795 height 46
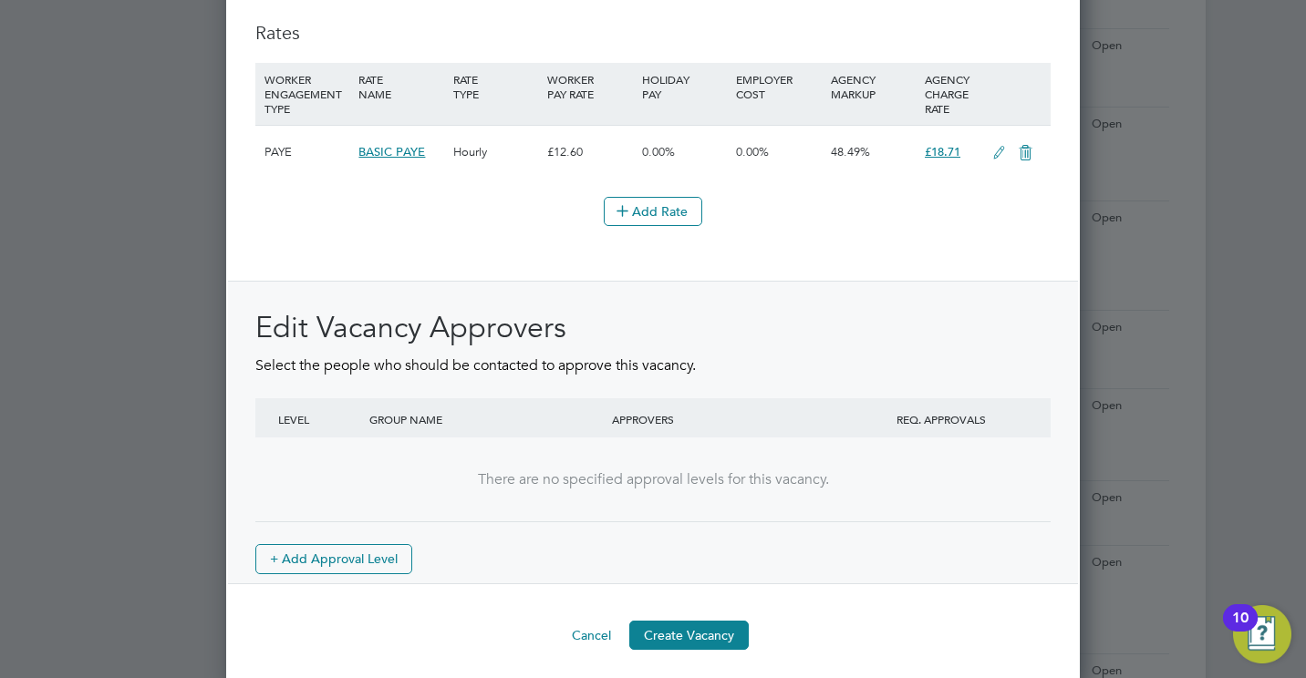
scroll to position [2144, 0]
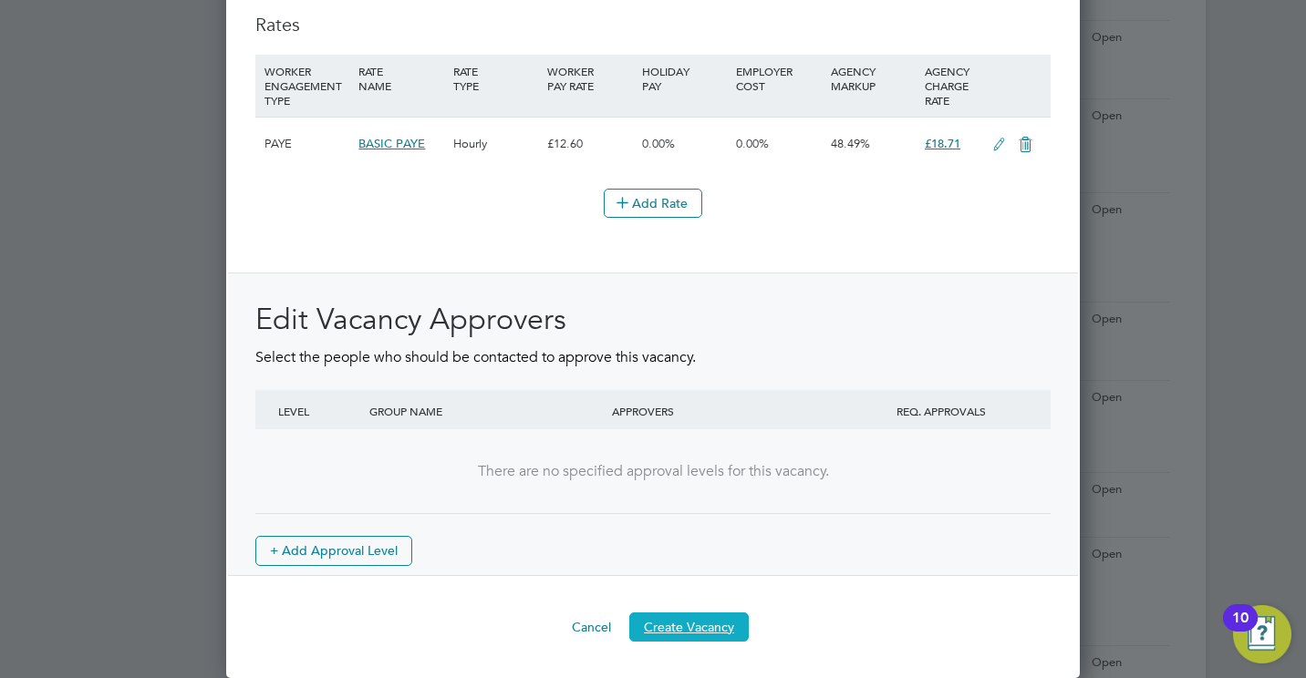
click at [689, 619] on button "Create Vacancy" at bounding box center [688, 627] width 119 height 29
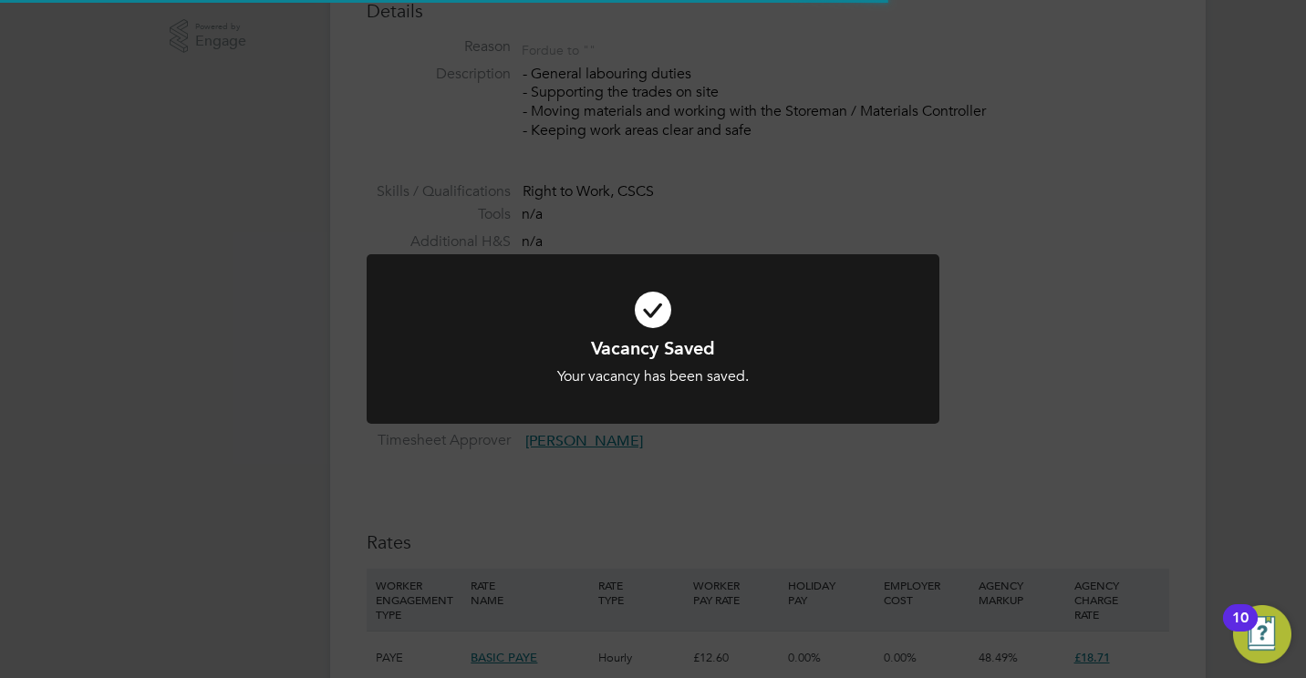
scroll to position [29, 0]
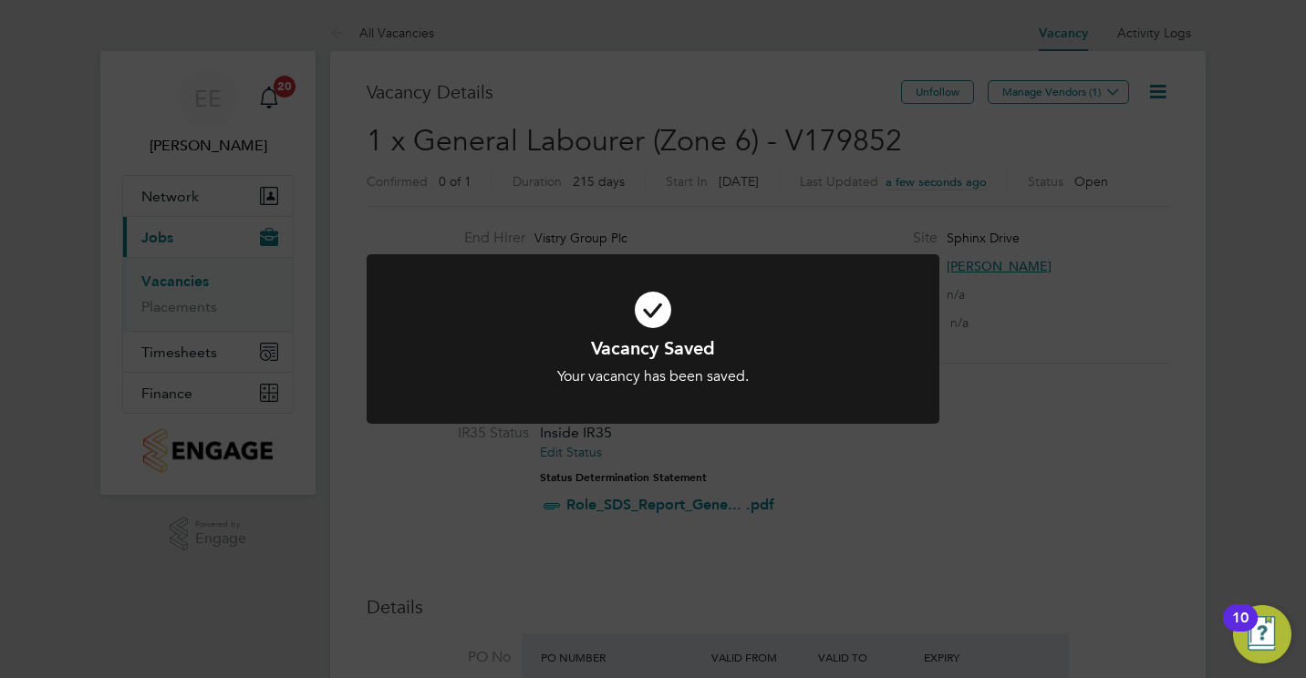
click at [1047, 106] on div "Vacancy Saved Your vacancy has been saved. Cancel Okay" at bounding box center [653, 339] width 1306 height 678
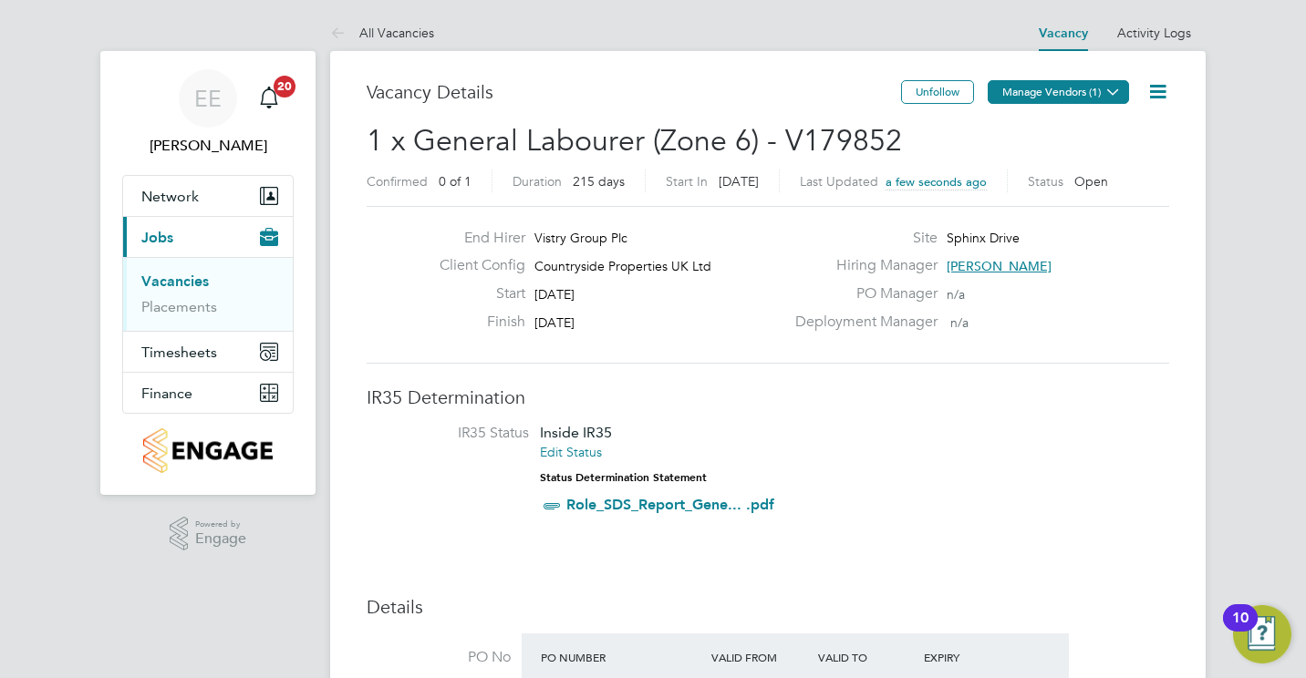
click at [1039, 100] on button "Manage Vendors (1)" at bounding box center [1057, 92] width 141 height 24
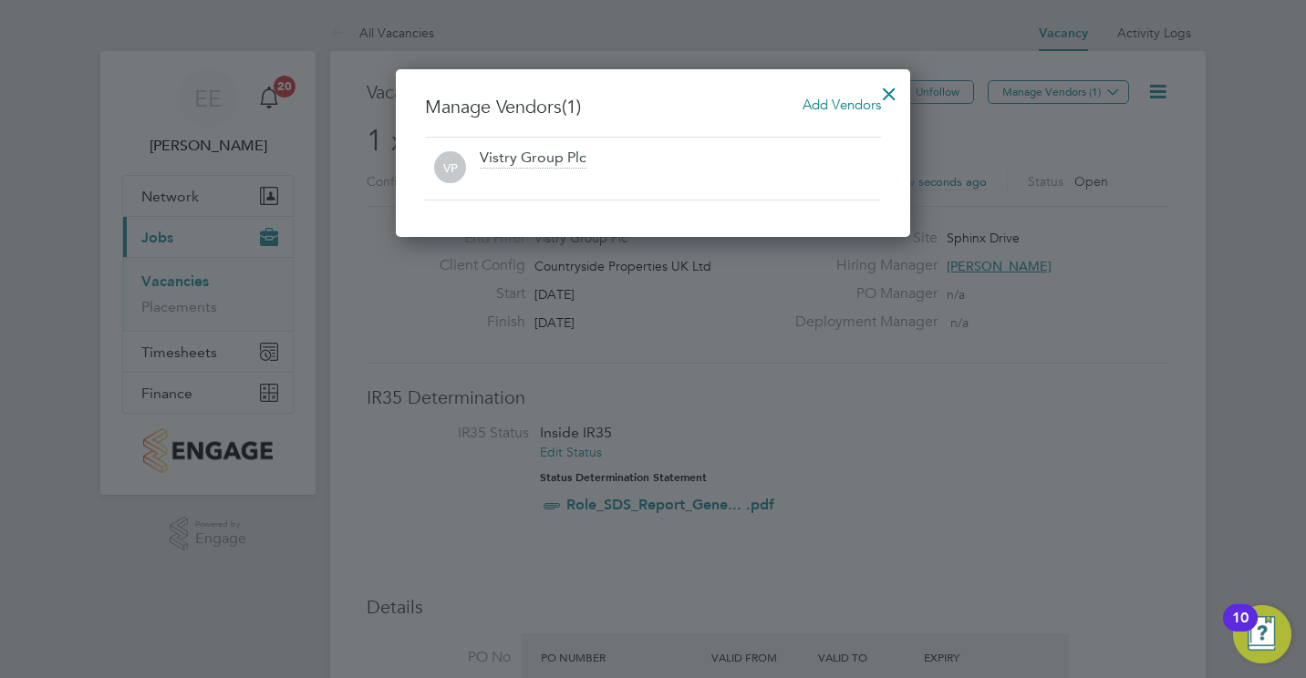
click at [852, 95] on div "Add Vendors" at bounding box center [841, 105] width 78 height 20
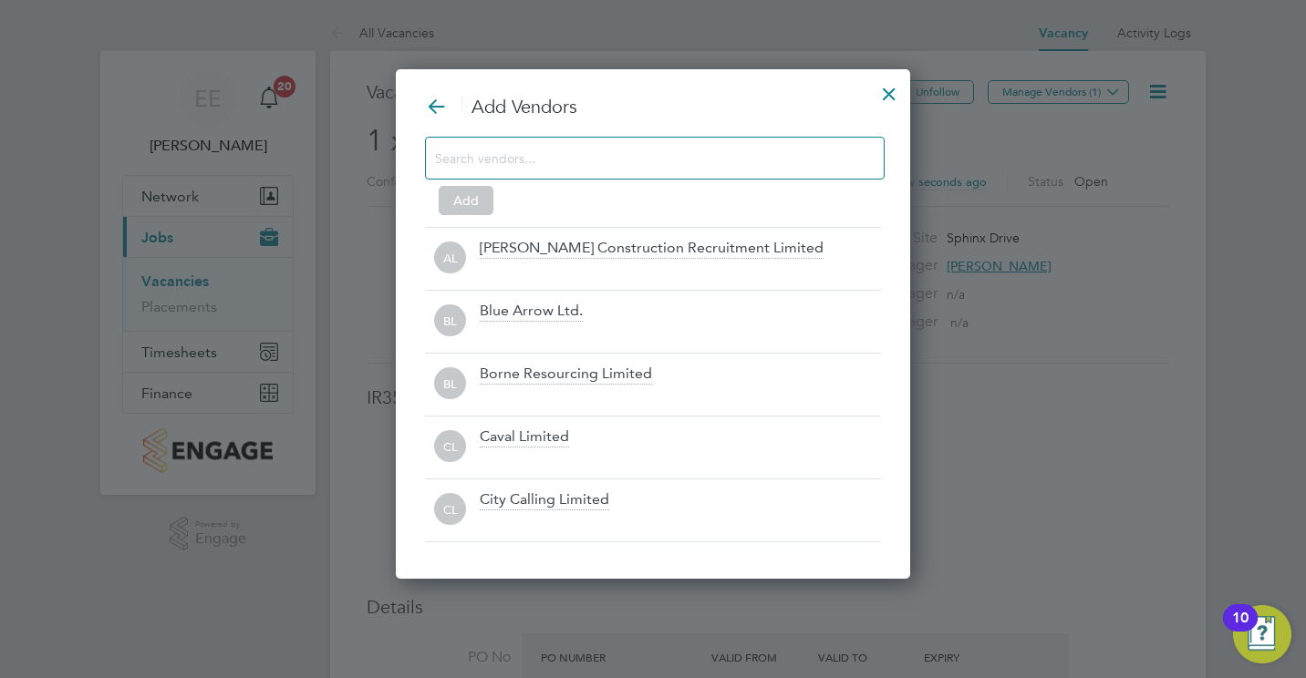
click at [528, 148] on input at bounding box center [640, 158] width 410 height 24
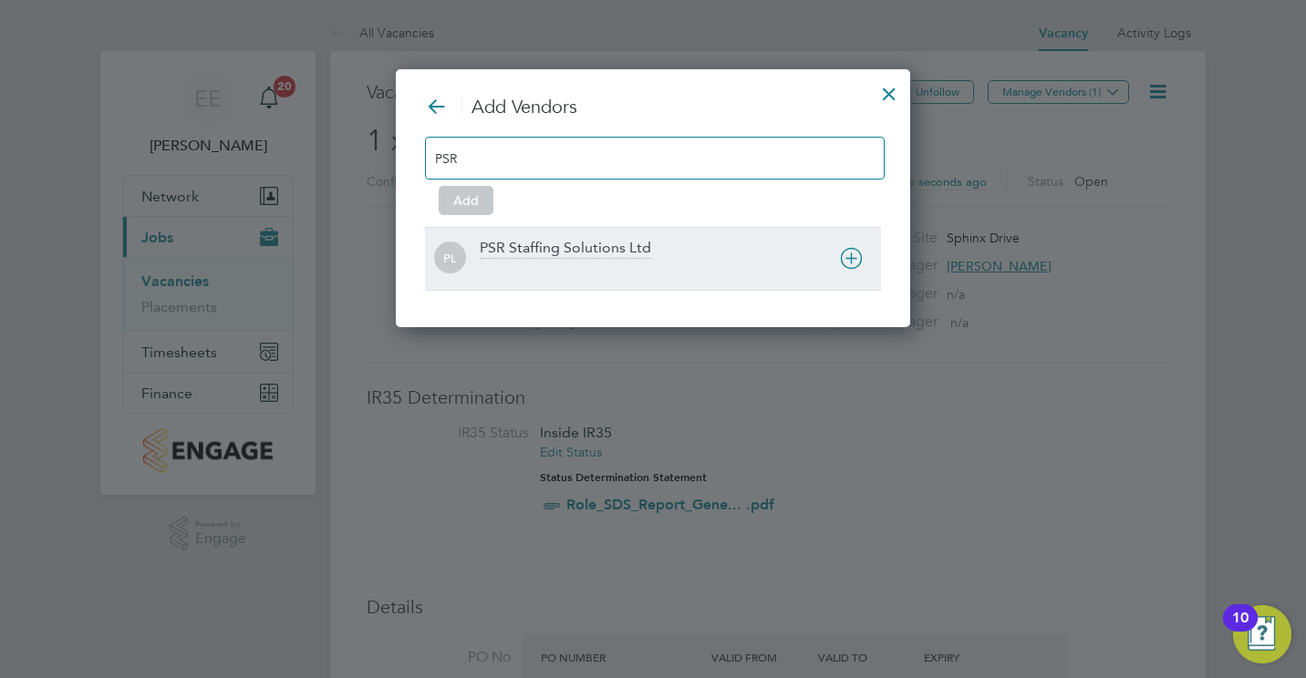
type input "PSR"
click at [522, 243] on div "PSR Staffing Solutions Ltd" at bounding box center [565, 249] width 171 height 20
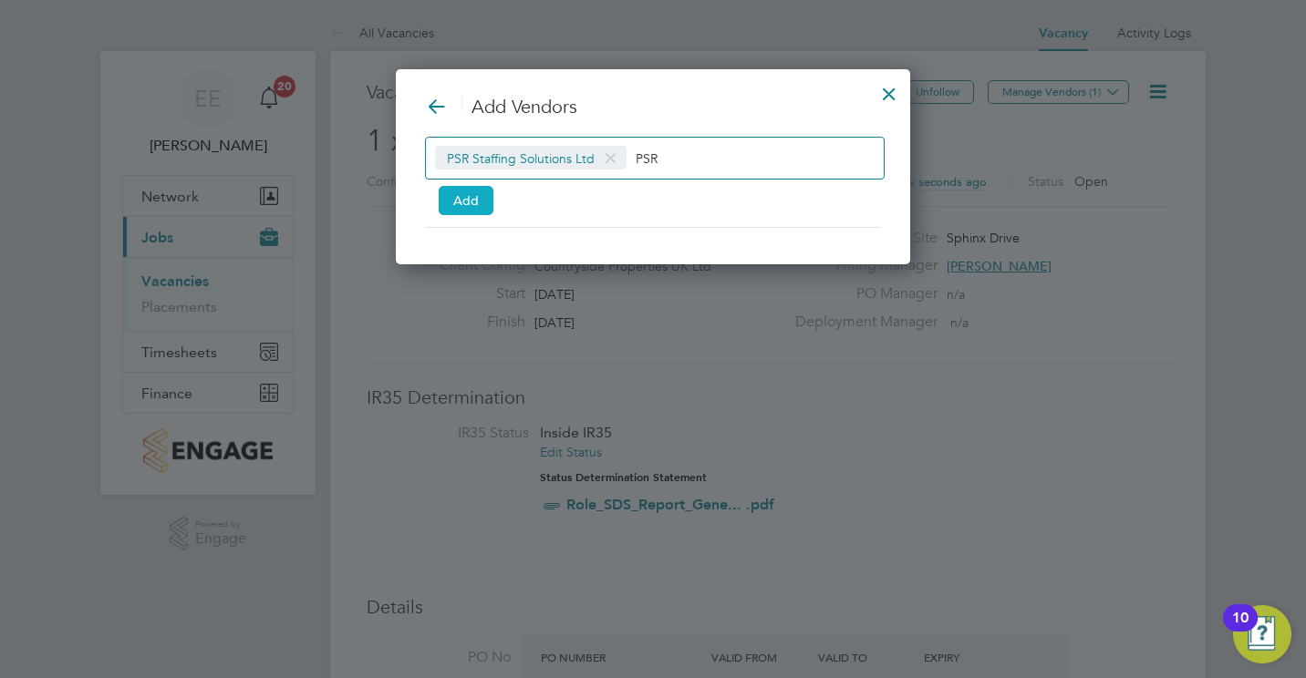
click at [455, 203] on button "Add" at bounding box center [466, 200] width 55 height 29
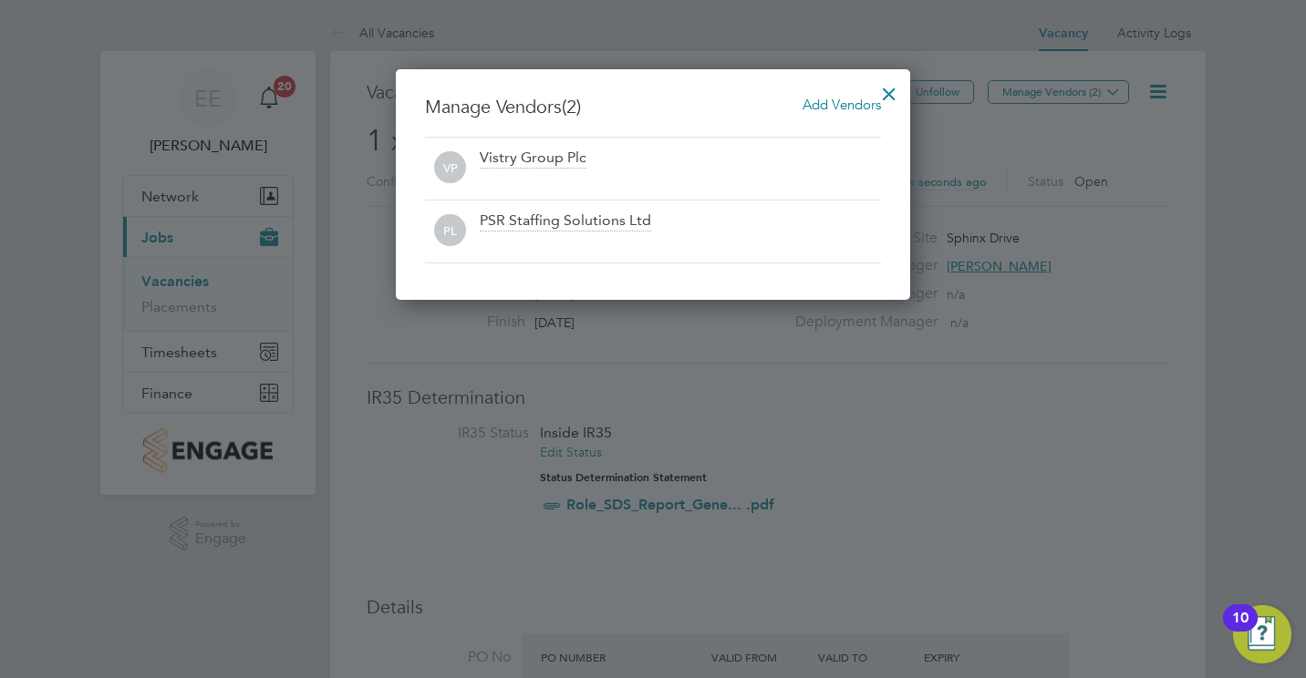
click at [890, 87] on div at bounding box center [889, 89] width 33 height 33
